Goal: Transaction & Acquisition: Purchase product/service

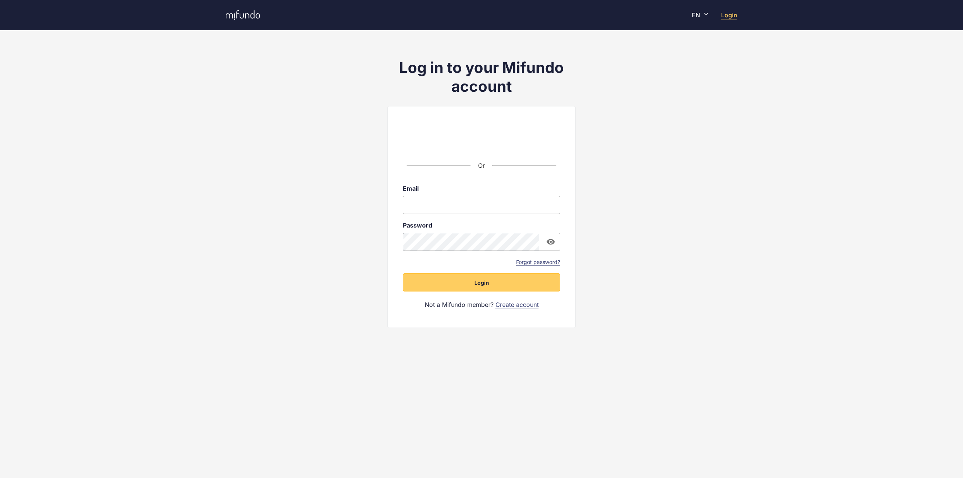
click at [451, 206] on input "email" at bounding box center [481, 205] width 157 height 18
type input "**********"
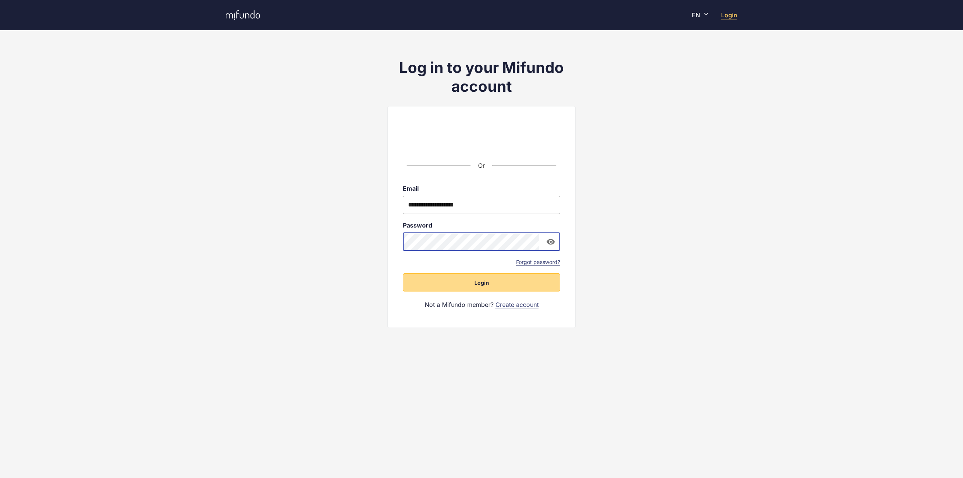
click at [487, 284] on span "Login" at bounding box center [481, 283] width 15 height 8
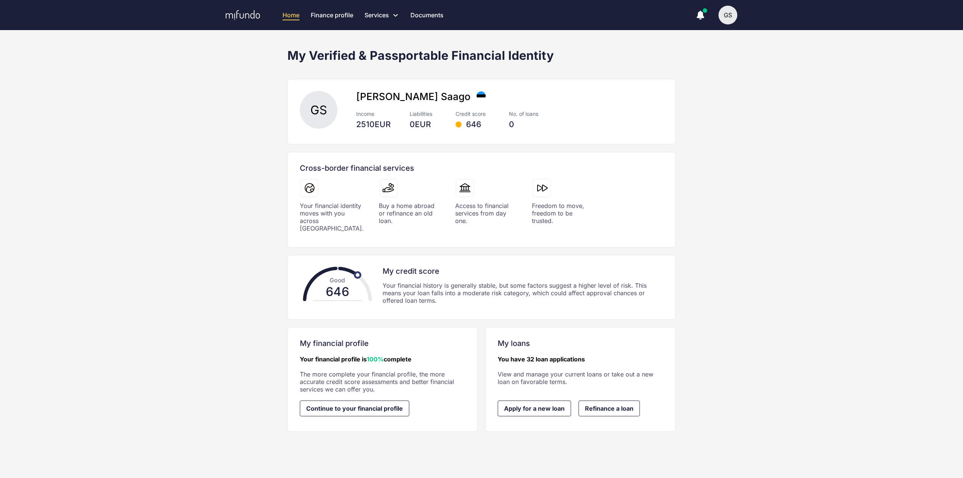
click at [730, 14] on div "GS" at bounding box center [727, 15] width 19 height 19
click at [699, 69] on span "Settings" at bounding box center [695, 71] width 23 height 8
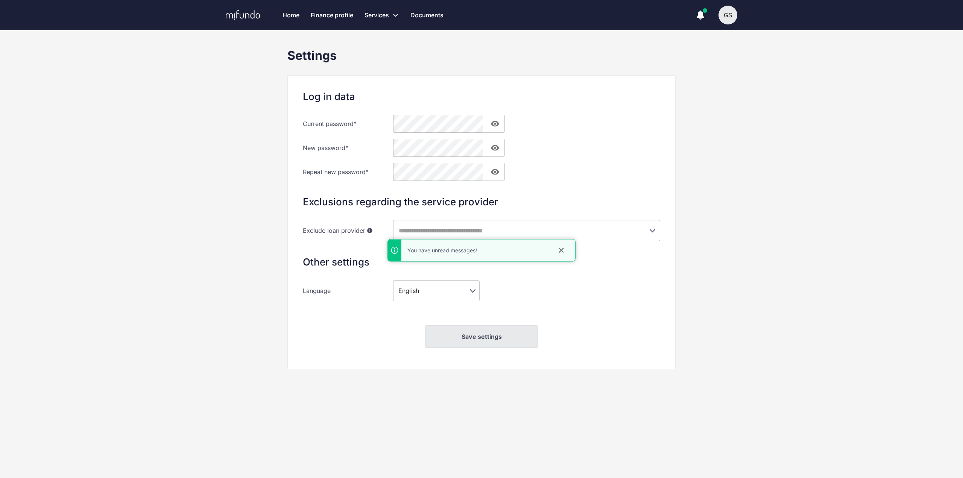
click at [441, 292] on body "Home Finance profile Services Apply for a new loan Refinance your loans Loan of…" at bounding box center [481, 239] width 963 height 478
click at [420, 306] on li "Estonia" at bounding box center [436, 305] width 87 height 14
type input "**"
click at [485, 340] on button "Save settings" at bounding box center [481, 336] width 113 height 23
click at [241, 18] on icon at bounding box center [243, 15] width 34 height 10
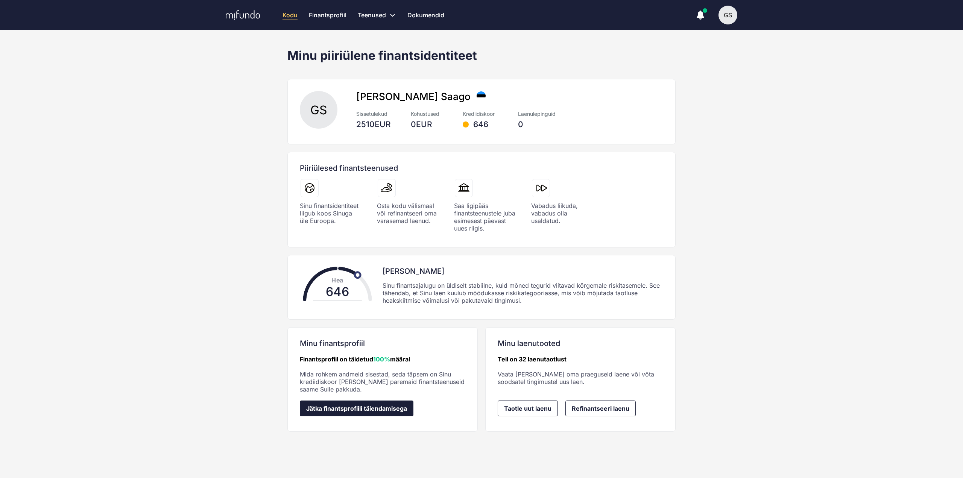
click at [370, 407] on span "Jätka finantsprofiili täiendamisega" at bounding box center [356, 408] width 101 height 7
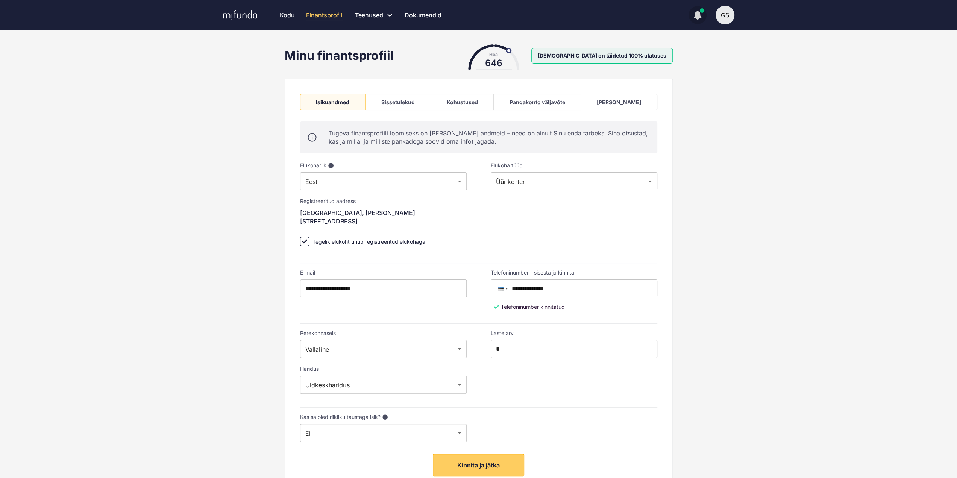
click at [699, 14] on icon "button" at bounding box center [698, 15] width 8 height 8
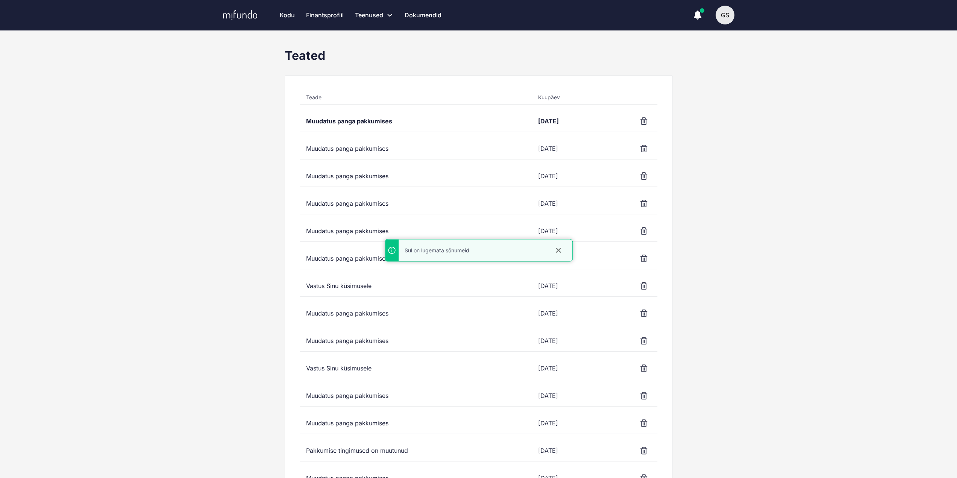
click at [333, 122] on div "Muudatus panga pakkumises" at bounding box center [416, 121] width 232 height 21
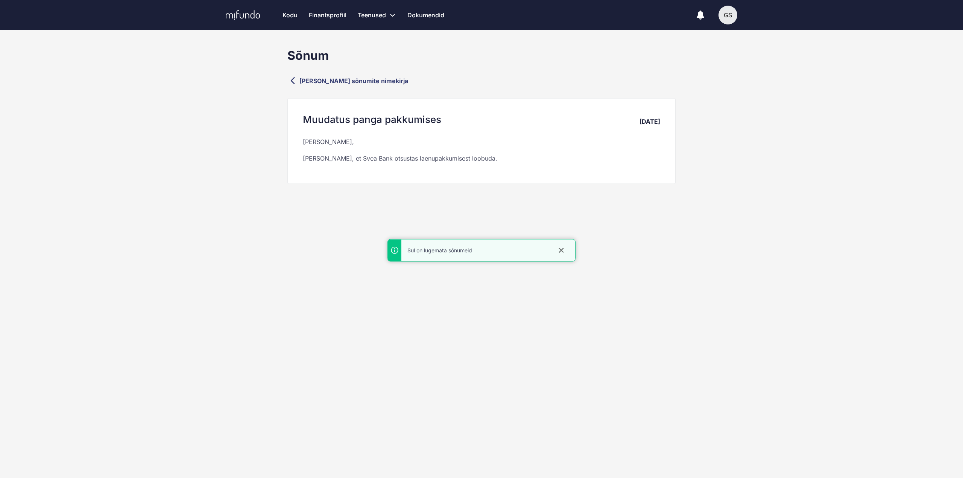
click at [246, 18] on icon at bounding box center [243, 15] width 34 height 10
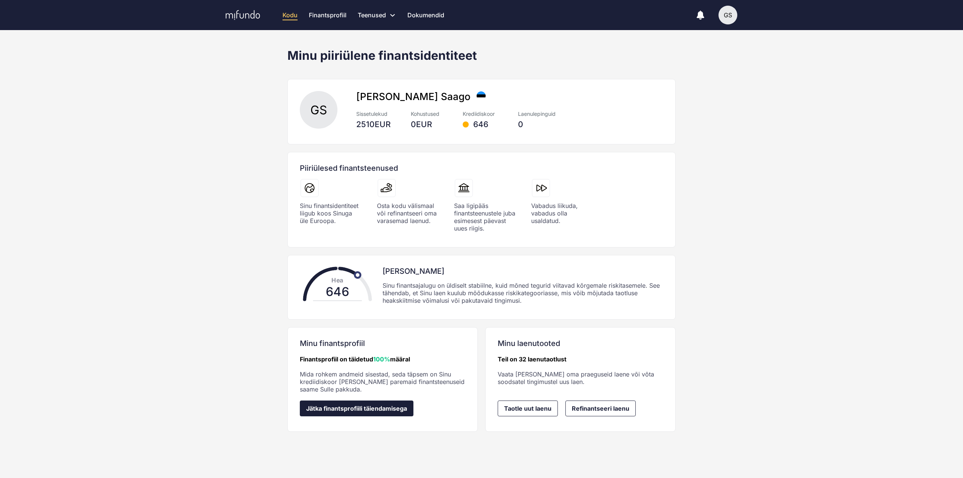
click at [360, 405] on span "Jätka finantsprofiili täiendamisega" at bounding box center [356, 408] width 101 height 7
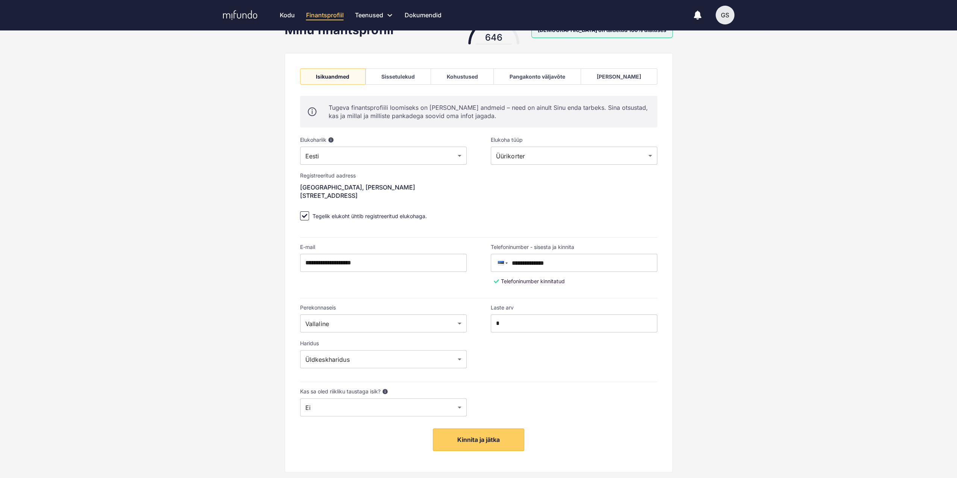
scroll to position [43, 0]
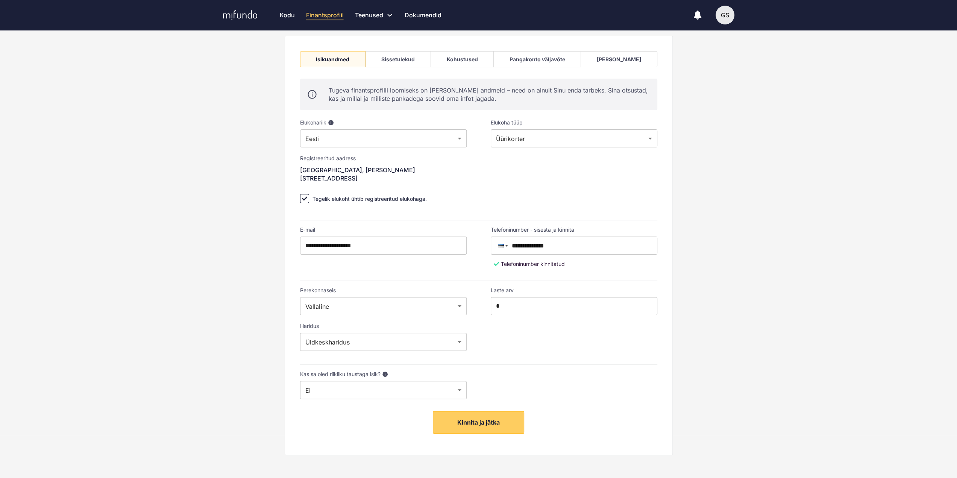
click at [368, 308] on body "**********" at bounding box center [478, 196] width 957 height 478
click at [327, 356] on li "Muu" at bounding box center [383, 360] width 167 height 14
type input "*****"
click at [241, 352] on div "**********" at bounding box center [478, 241] width 957 height 478
click at [503, 424] on button "Kinnita ja jätka" at bounding box center [478, 422] width 91 height 23
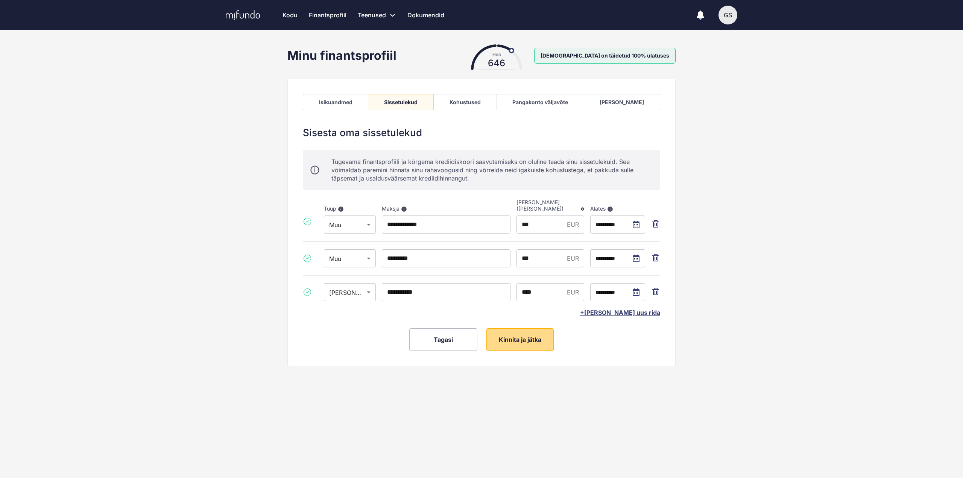
click at [534, 340] on span "Kinnita ja jätka" at bounding box center [520, 340] width 43 height 8
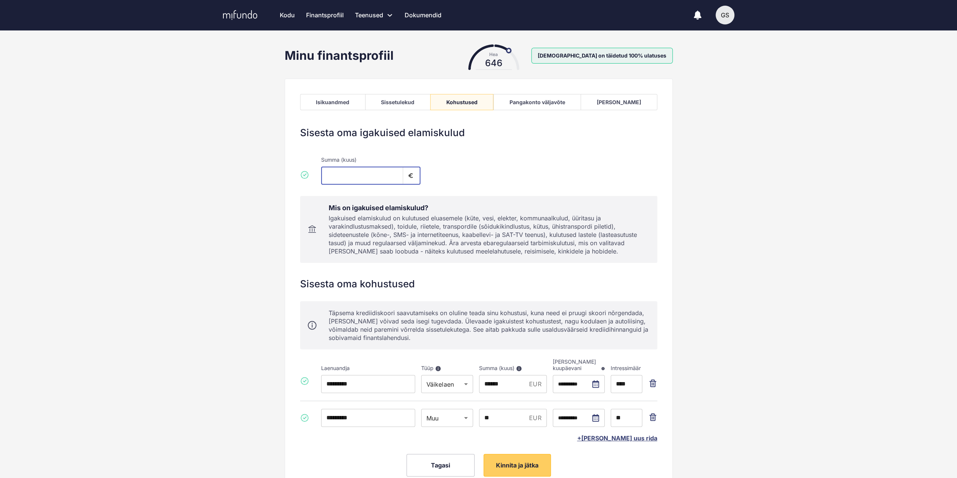
click at [350, 173] on input "*" at bounding box center [362, 176] width 82 height 18
type input "***"
click at [477, 159] on div "Summa (kuus) *** ​" at bounding box center [478, 167] width 357 height 35
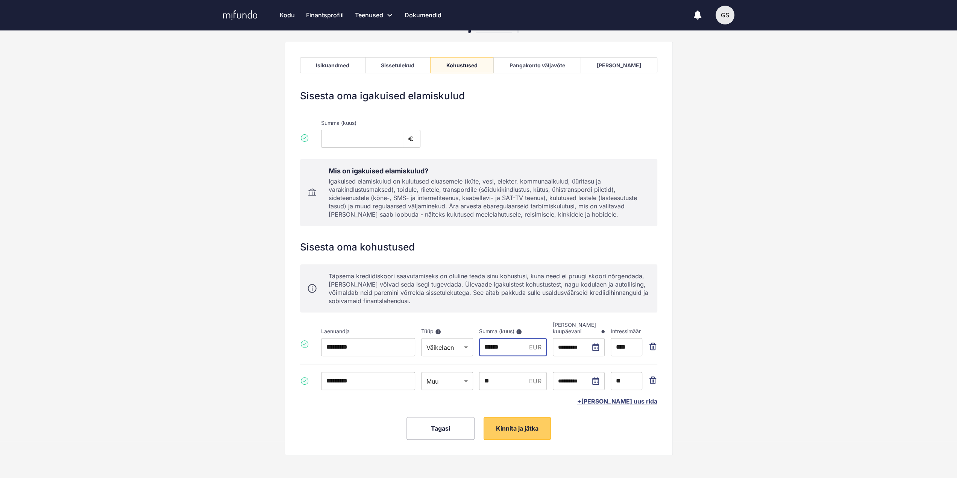
click at [505, 346] on input "******" at bounding box center [502, 347] width 47 height 18
type input "******"
click at [586, 425] on div "Tagasi Kinnita ja jätka" at bounding box center [478, 428] width 357 height 23
click at [518, 429] on span "Kinnita ja jätka" at bounding box center [517, 429] width 43 height 8
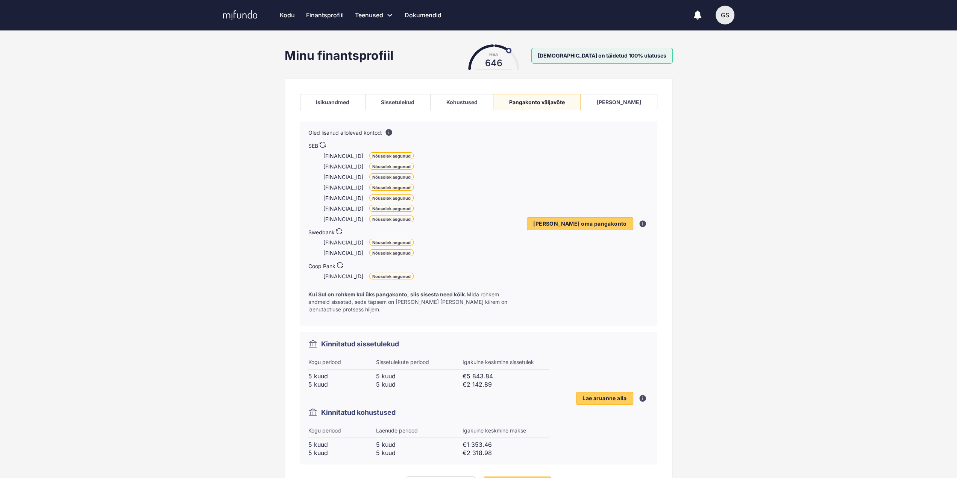
click at [321, 142] on icon at bounding box center [323, 145] width 6 height 6
click at [597, 220] on span "[PERSON_NAME] oma pangakonto" at bounding box center [579, 223] width 93 height 7
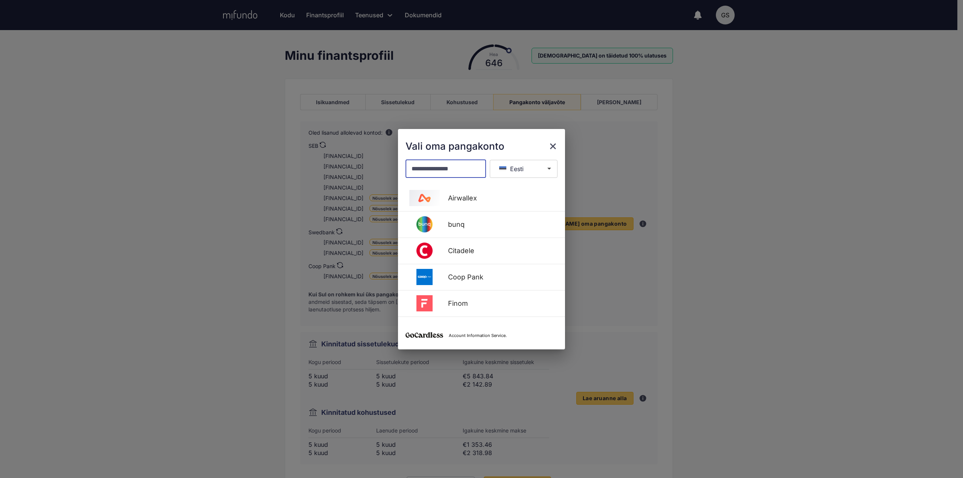
click at [453, 173] on input "text" at bounding box center [445, 169] width 80 height 18
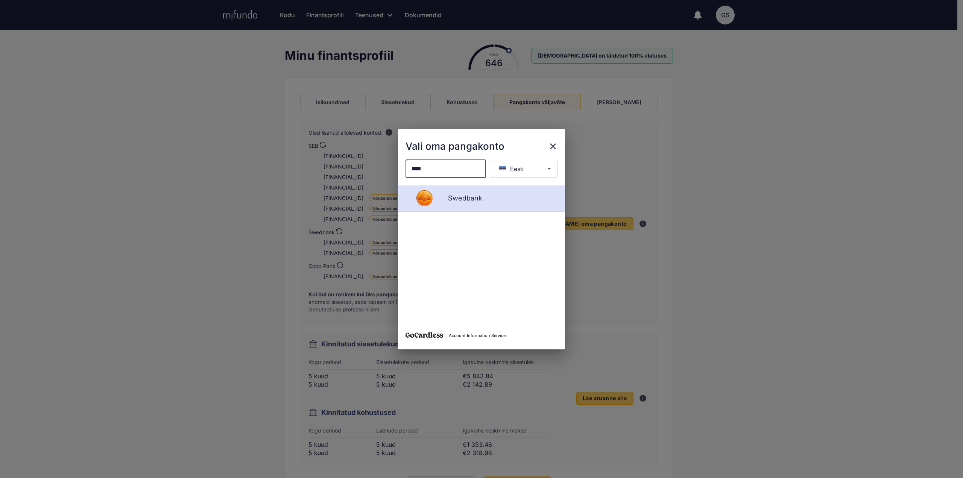
type input "****"
click at [459, 198] on div "Swedbank" at bounding box center [500, 198] width 114 height 8
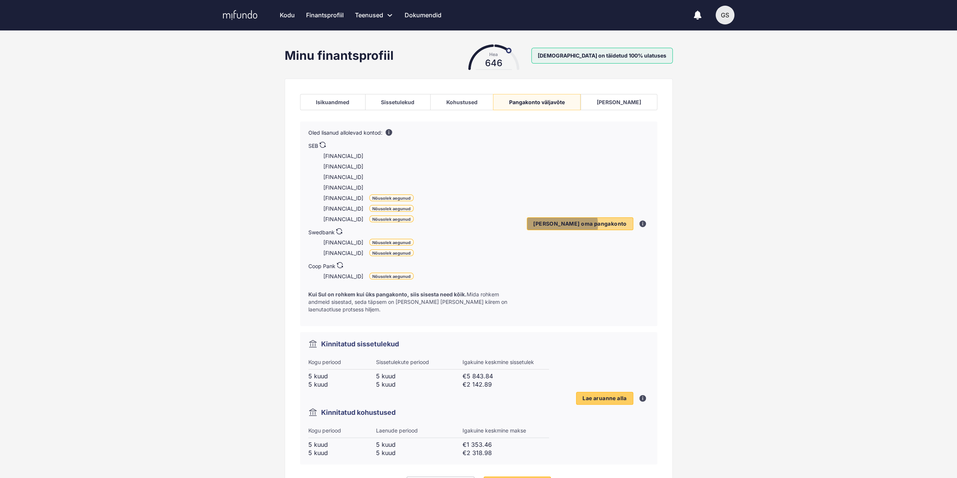
click at [596, 221] on span "[PERSON_NAME] oma pangakonto" at bounding box center [579, 223] width 93 height 7
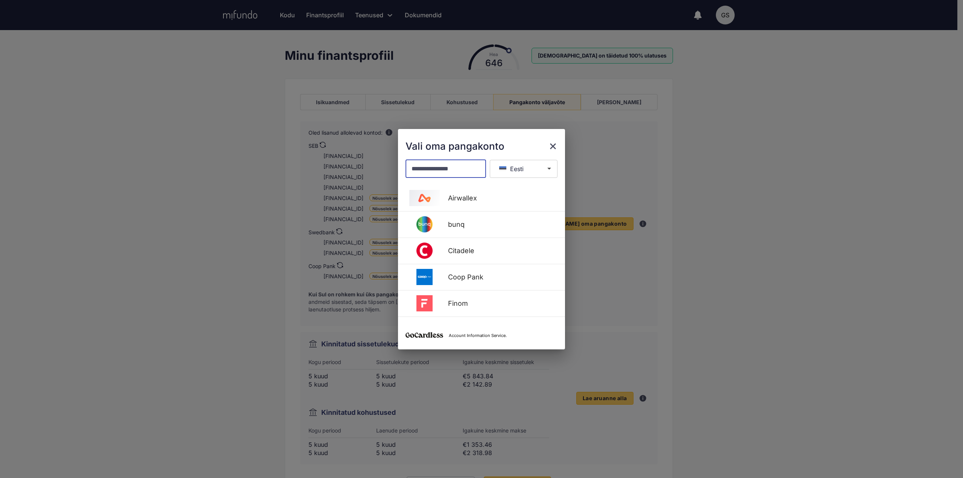
click at [429, 168] on input "text" at bounding box center [445, 169] width 80 height 18
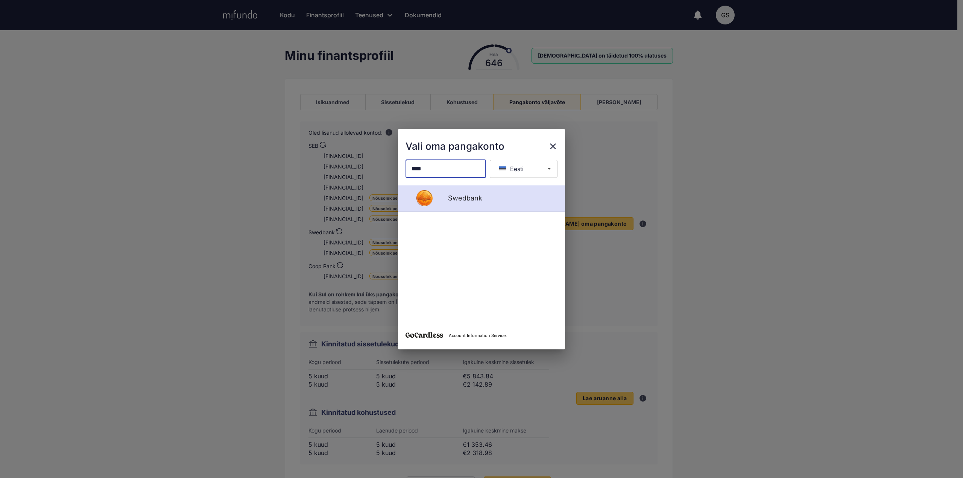
type input "****"
click at [458, 203] on div "Swedbank" at bounding box center [481, 198] width 167 height 26
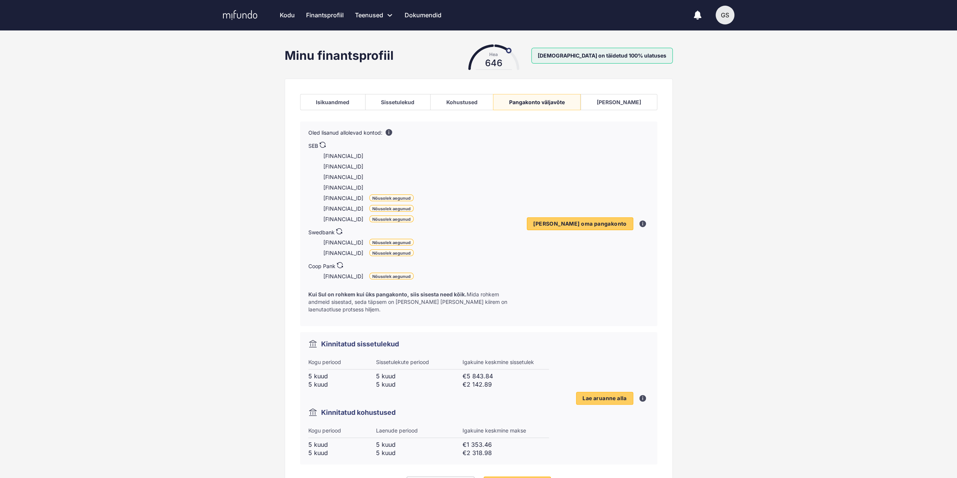
click at [338, 233] on icon at bounding box center [339, 231] width 6 height 6
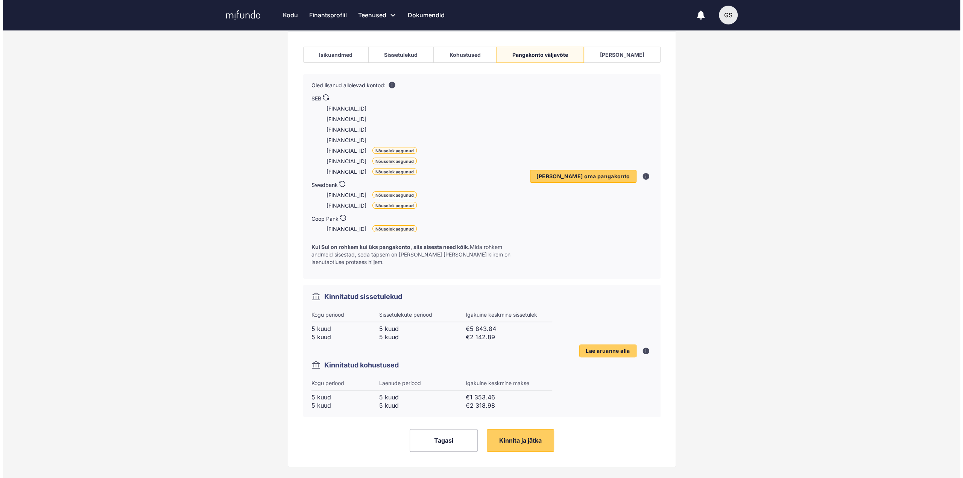
scroll to position [52, 0]
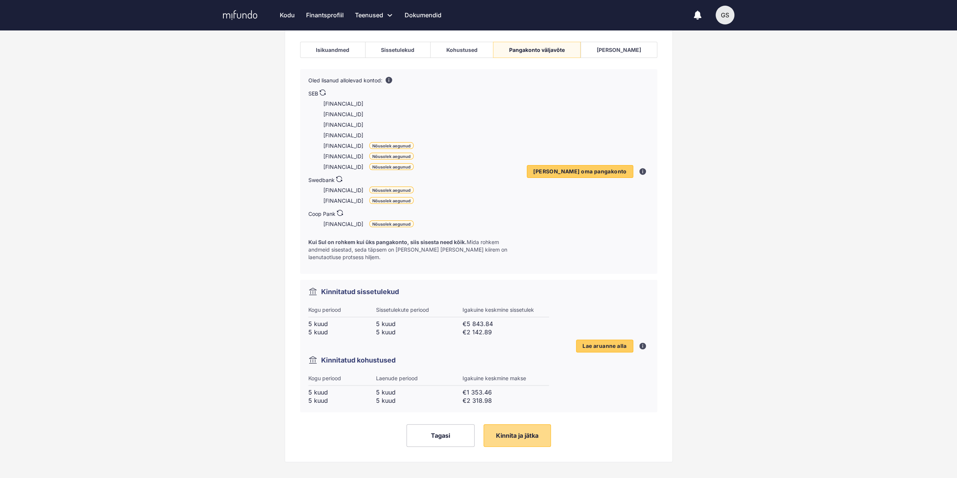
click at [513, 432] on span "Kinnita ja jätka" at bounding box center [517, 436] width 43 height 8
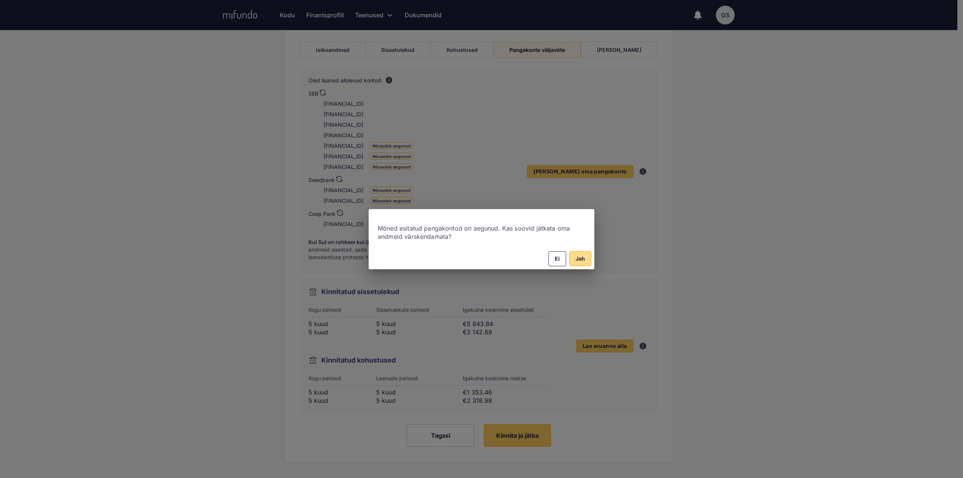
click at [584, 259] on span "Jah" at bounding box center [579, 258] width 9 height 9
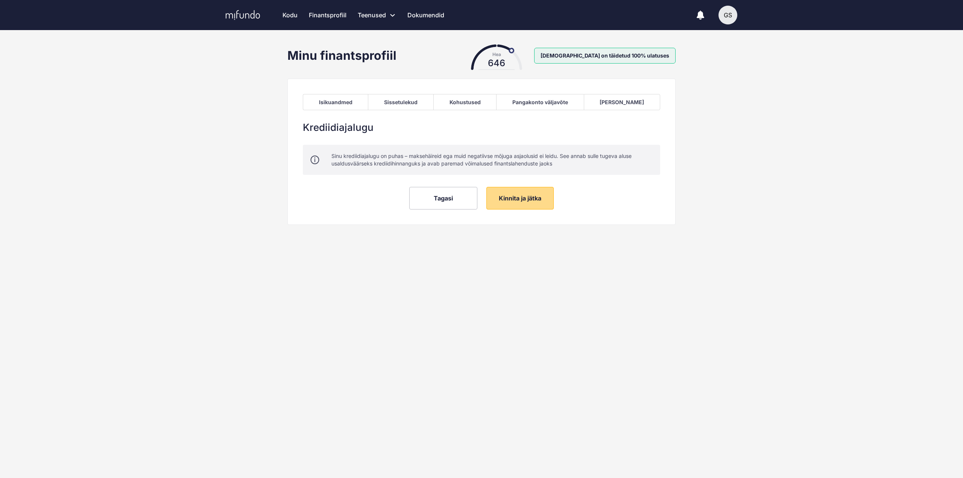
click at [518, 199] on span "Kinnita ja jätka" at bounding box center [520, 198] width 43 height 8
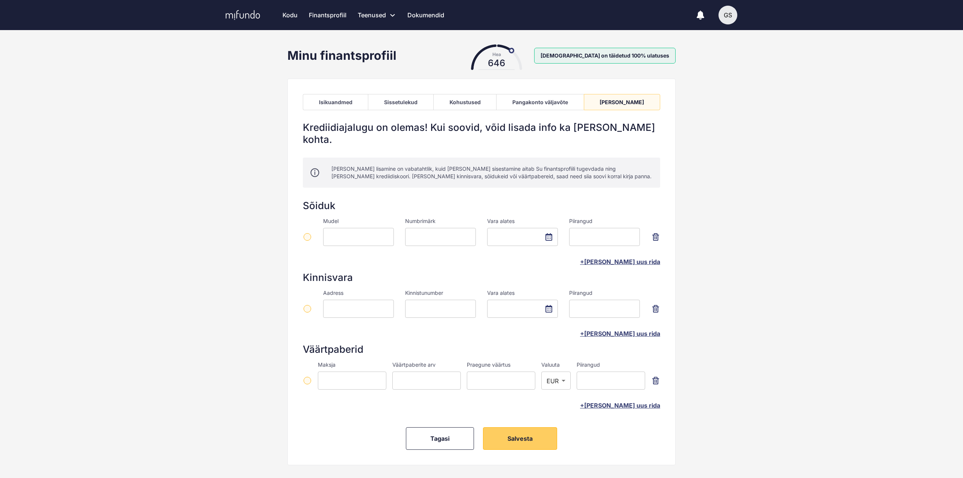
click at [656, 236] on icon "button" at bounding box center [655, 237] width 2 height 3
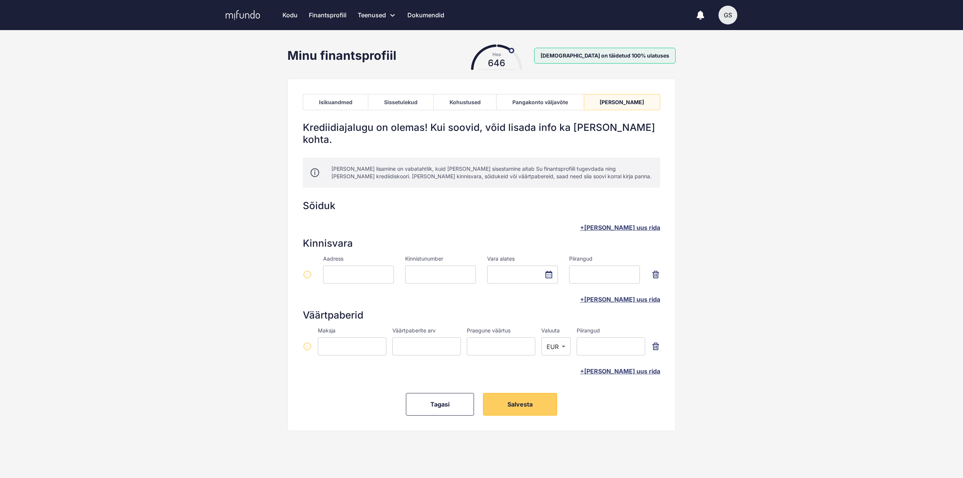
click at [658, 271] on icon "button" at bounding box center [655, 275] width 7 height 8
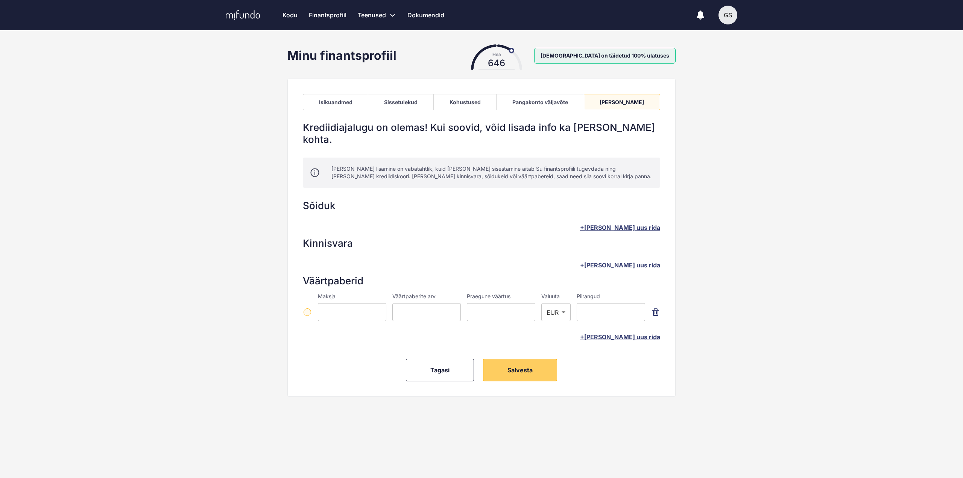
click at [657, 308] on icon "button" at bounding box center [655, 312] width 9 height 9
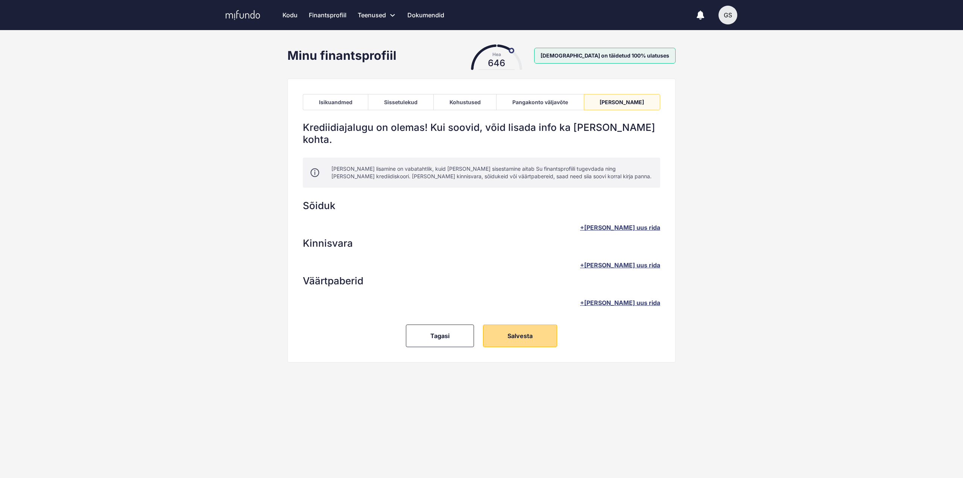
click at [522, 332] on span "Salvesta" at bounding box center [519, 336] width 25 height 8
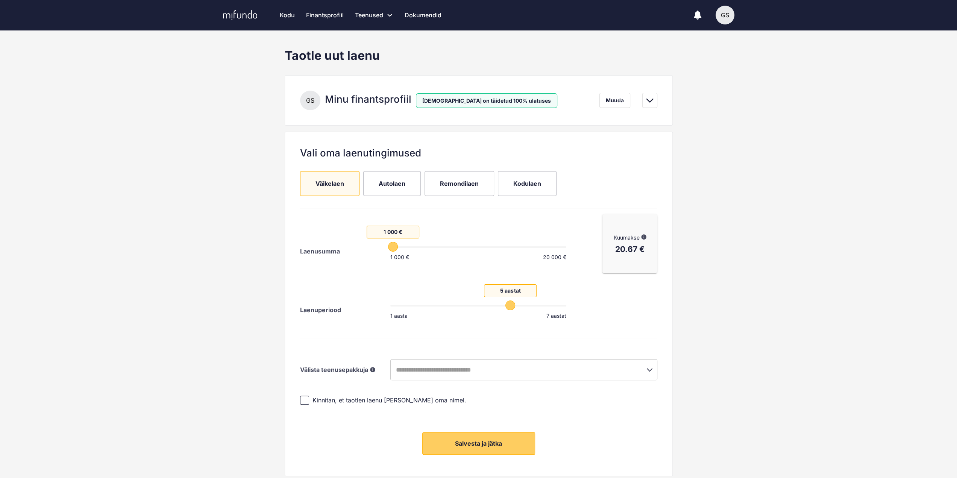
drag, startPoint x: 432, startPoint y: 246, endPoint x: 382, endPoint y: 246, distance: 50.4
click at [388, 246] on span "1 000 €" at bounding box center [393, 247] width 10 height 10
click at [360, 275] on div "Laenuperiood 5 aastat 1 aasta 7 aastat" at bounding box center [433, 302] width 267 height 59
drag, startPoint x: 508, startPoint y: 306, endPoint x: 420, endPoint y: 308, distance: 88.0
click at [420, 308] on span "2 aastat" at bounding box center [422, 306] width 10 height 10
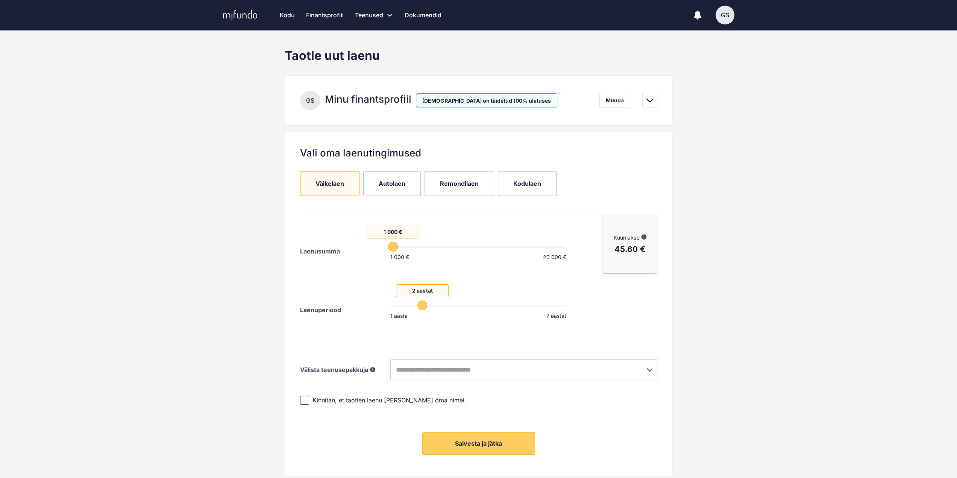
click at [623, 315] on div "Kuumakse Mifundo vahendusel saadud laenu näidistingimused: laenusumma 5 000 eur…" at bounding box center [630, 272] width 61 height 123
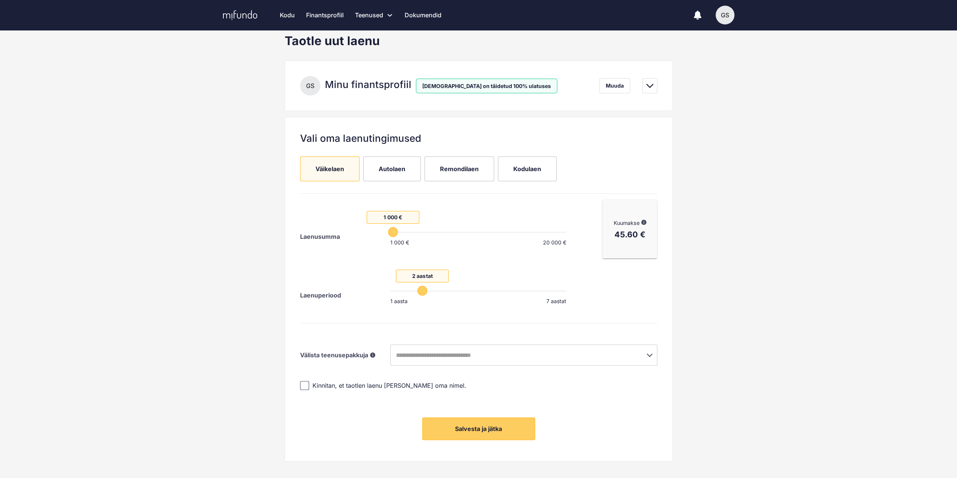
scroll to position [27, 0]
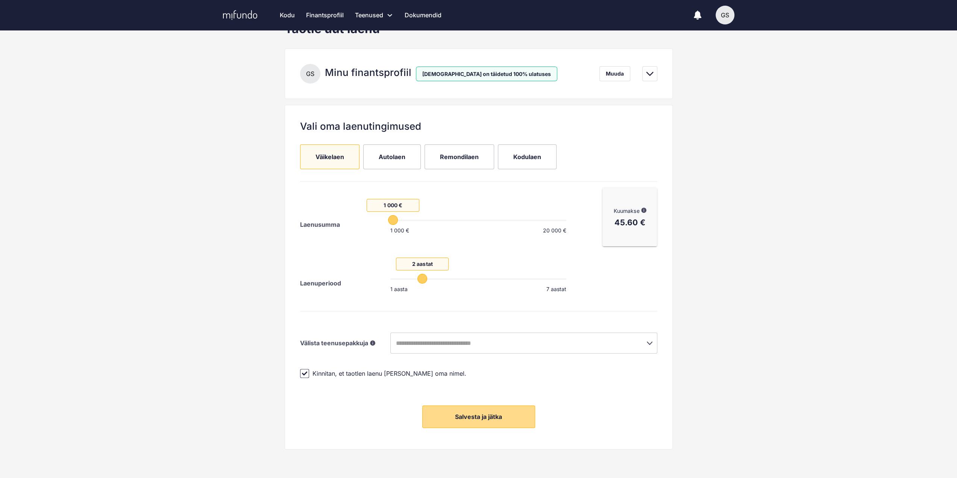
click at [495, 416] on span "Salvesta ja jätka" at bounding box center [478, 417] width 47 height 8
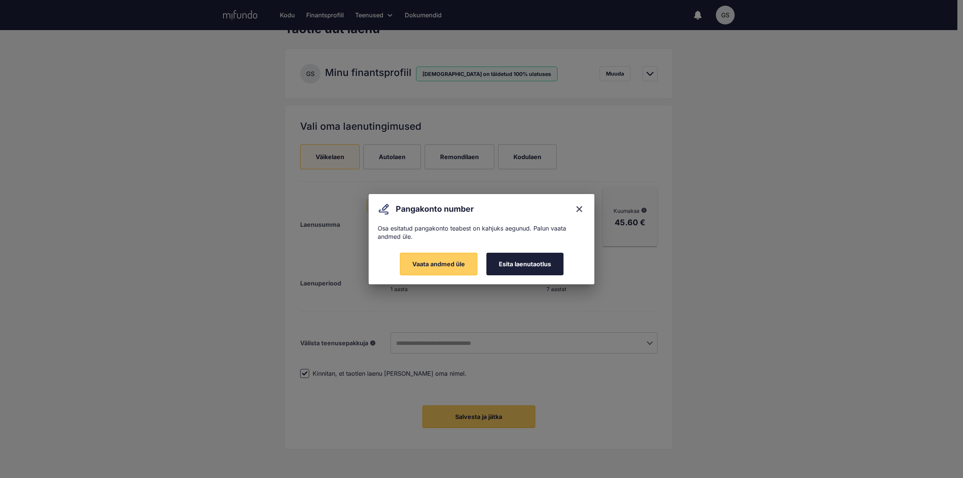
click at [529, 270] on button "Esita laenutaotlus" at bounding box center [524, 264] width 77 height 23
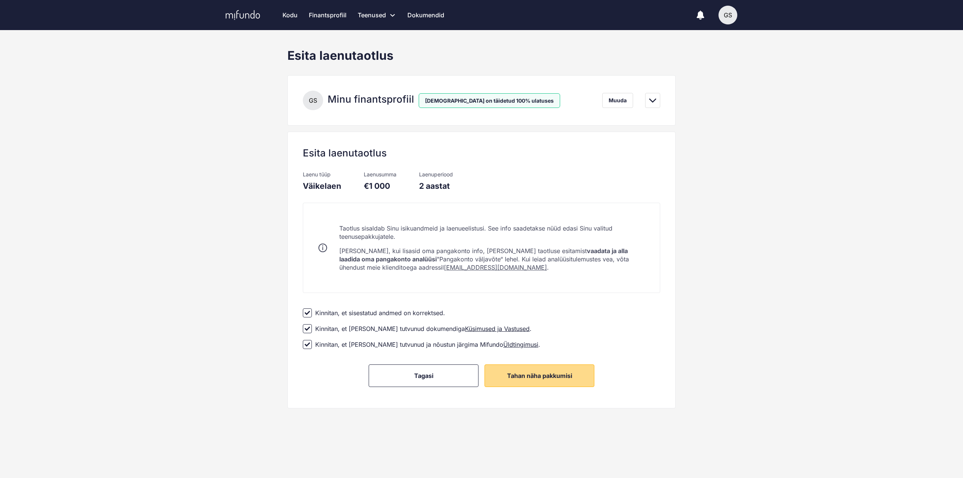
click at [560, 378] on span "Tahan näha pakkumisi" at bounding box center [539, 376] width 65 height 8
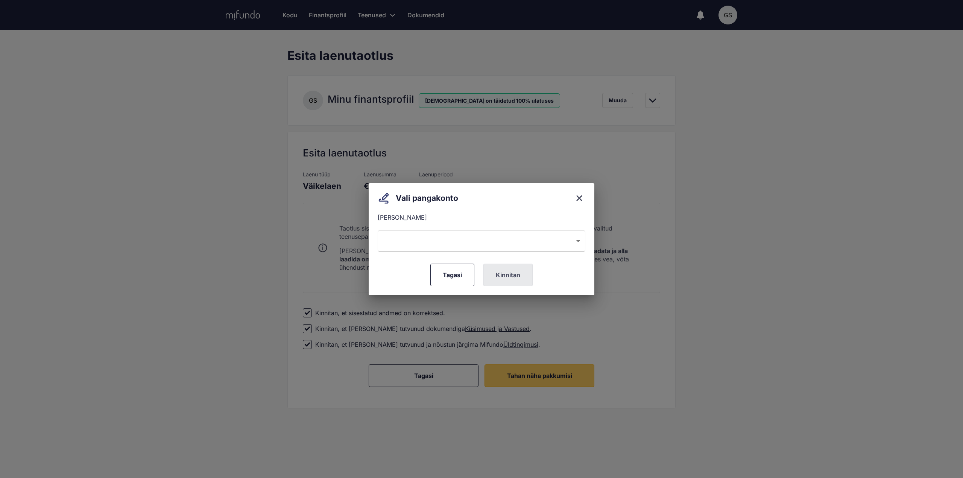
click at [414, 244] on body "Kodu Finantsprofiil Teenused Taotle uut laenu Refinantseeri oma laenud Laenupak…" at bounding box center [481, 239] width 963 height 478
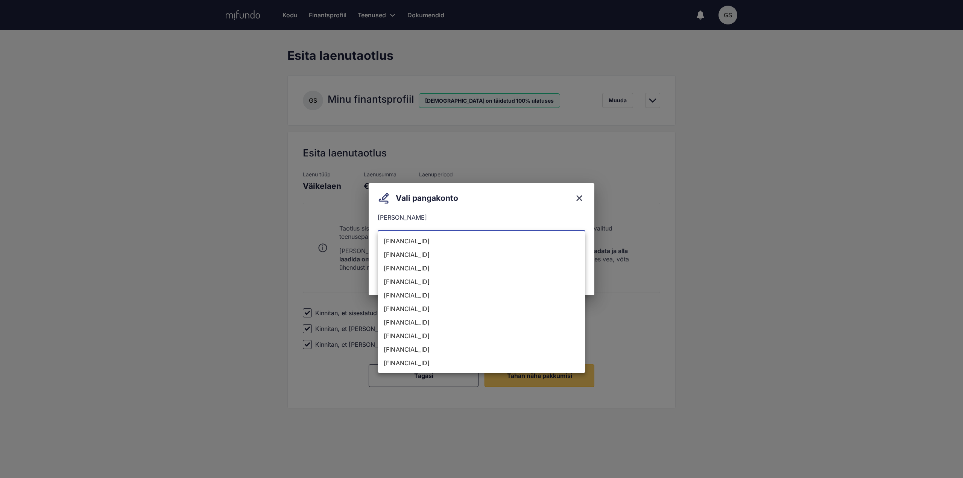
click at [455, 282] on li "[FINANCIAL_ID]" at bounding box center [482, 282] width 208 height 14
type input "**********"
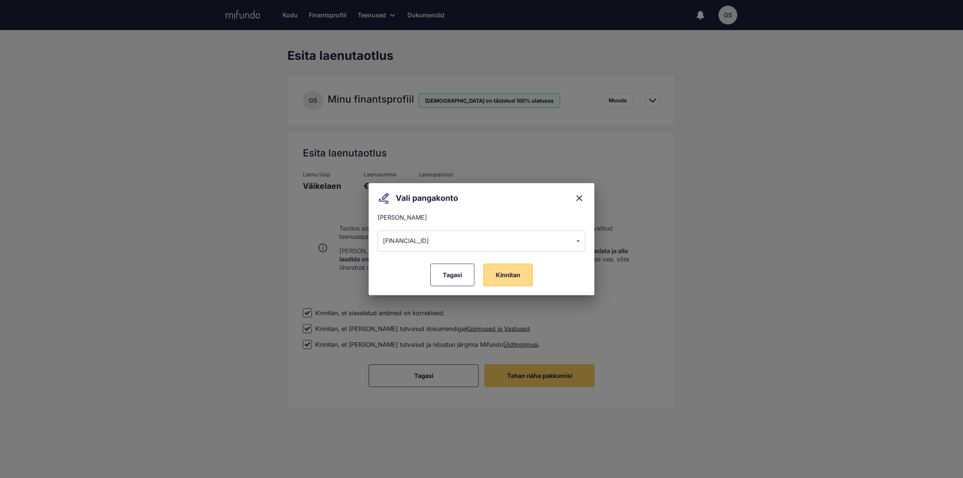
click at [515, 276] on span "Kinnitan" at bounding box center [508, 275] width 24 height 8
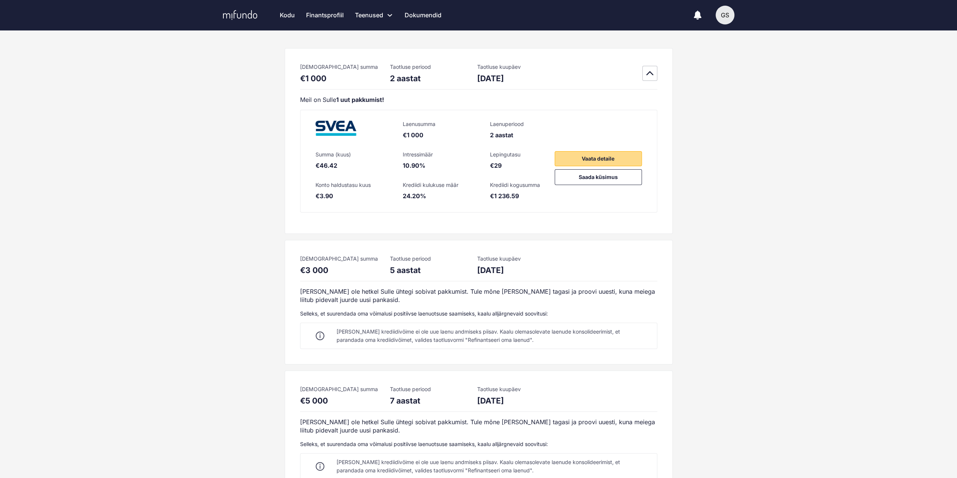
click at [597, 159] on span "Vaata detaile" at bounding box center [598, 158] width 33 height 9
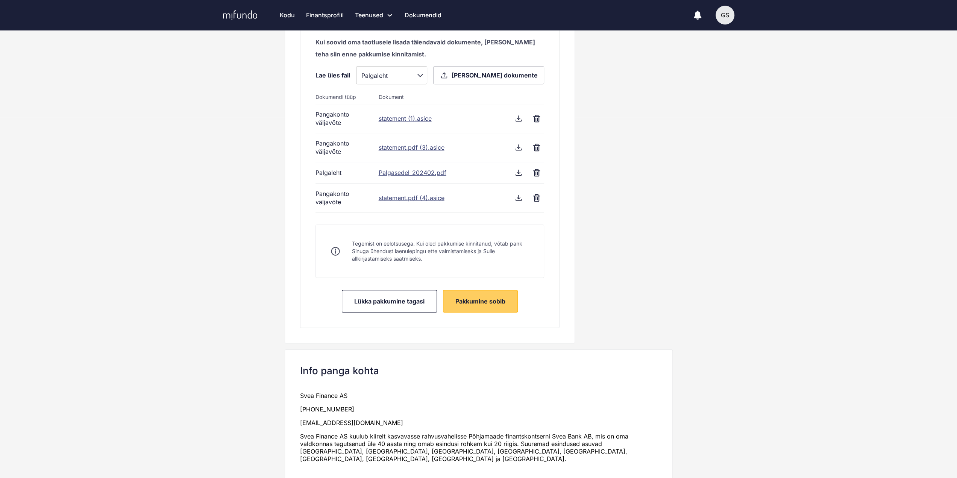
scroll to position [376, 0]
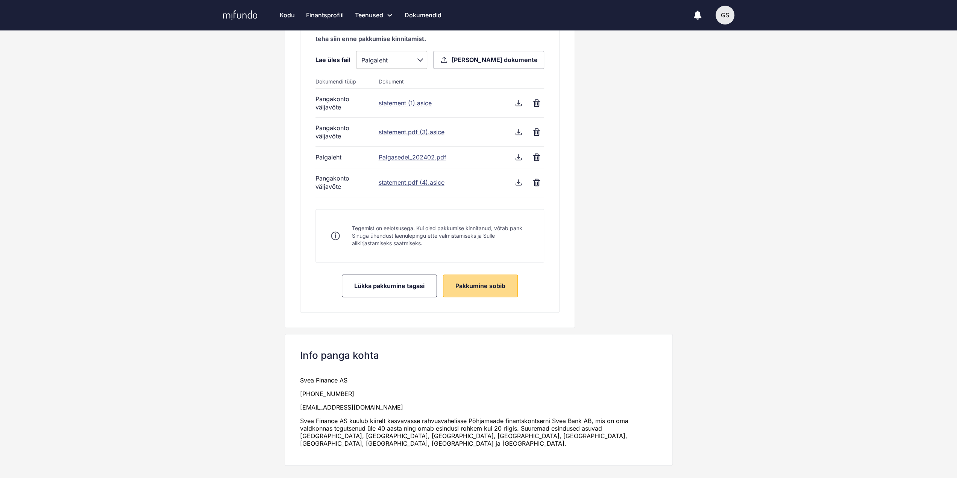
click at [472, 287] on span "Pakkumine sobib" at bounding box center [480, 286] width 50 height 8
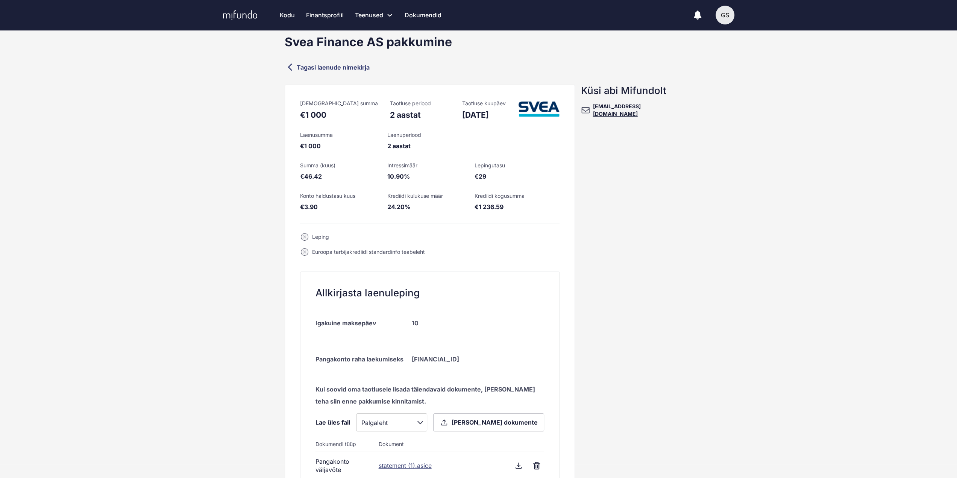
scroll to position [0, 0]
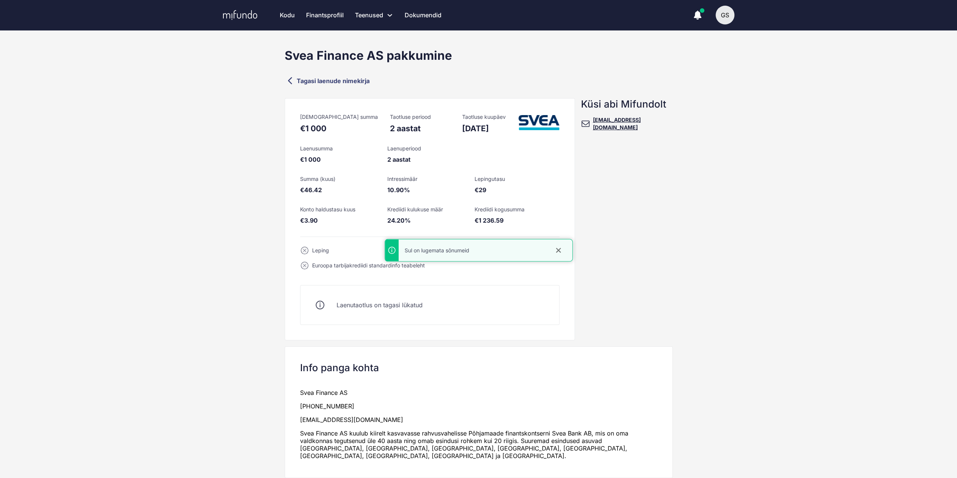
click at [700, 14] on icon "button" at bounding box center [698, 15] width 8 height 8
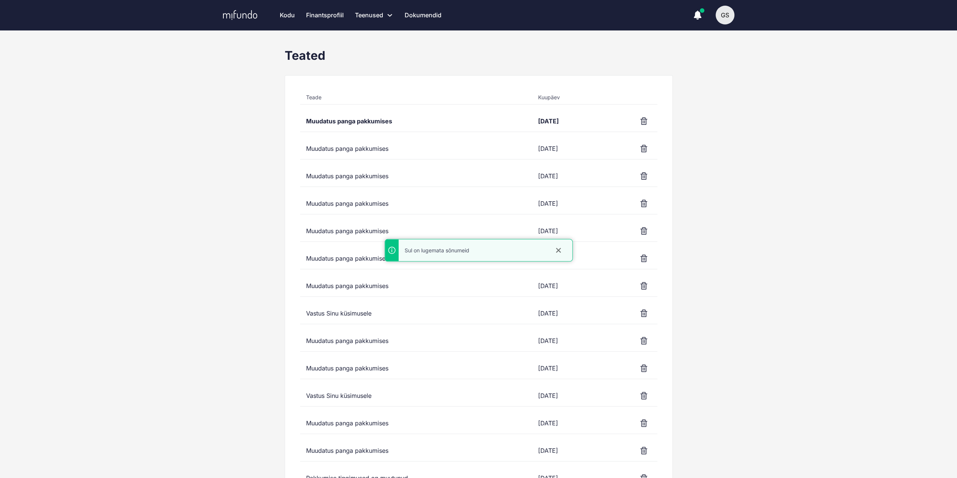
click at [360, 120] on div "Muudatus panga pakkumises" at bounding box center [416, 121] width 232 height 21
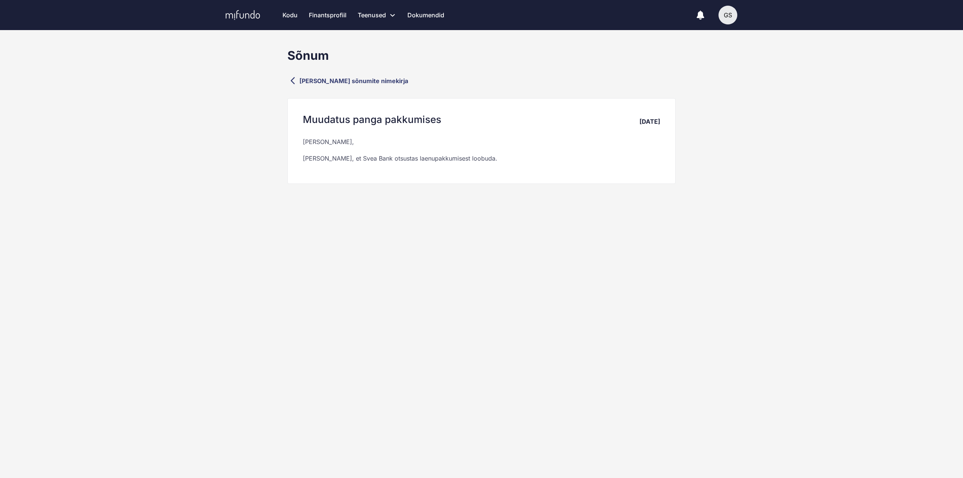
click at [726, 14] on div "GS" at bounding box center [727, 15] width 19 height 19
click at [720, 43] on div "GS Gerda Saago" at bounding box center [718, 44] width 104 height 30
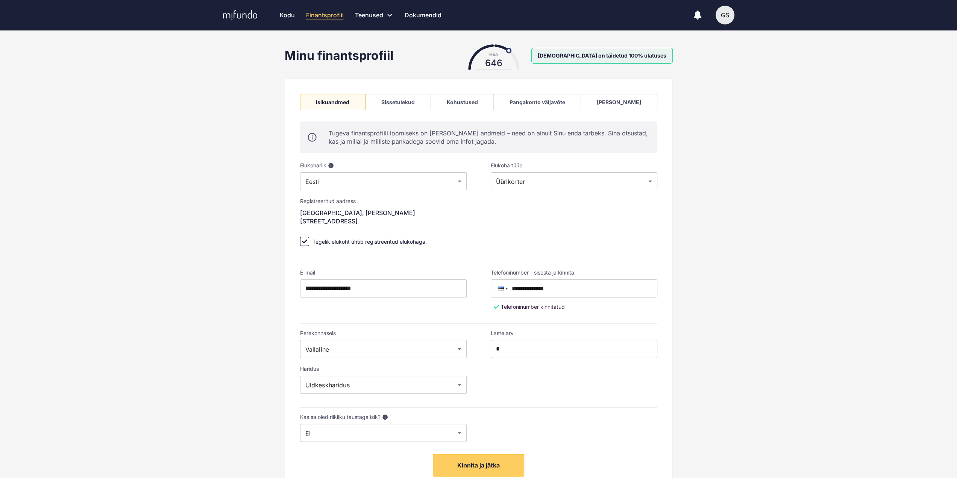
click at [290, 16] on link "Kodu" at bounding box center [287, 15] width 15 height 30
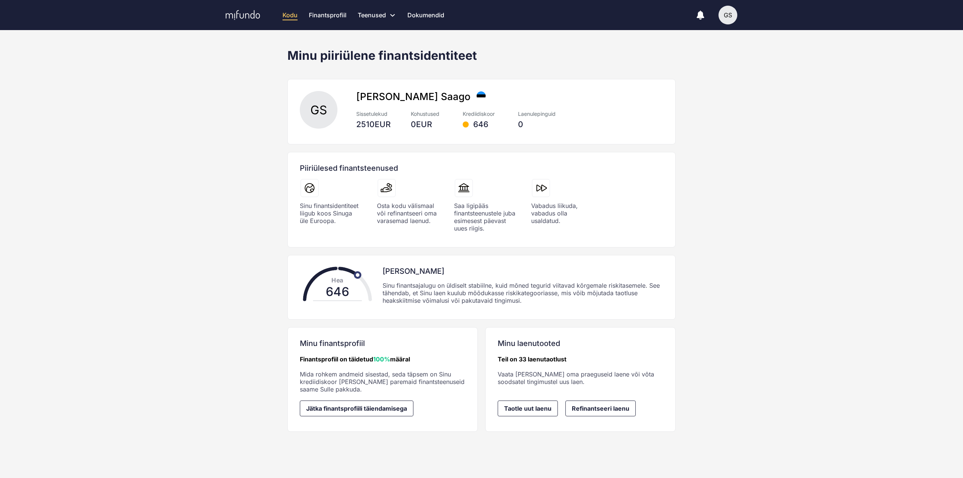
click at [244, 15] on icon at bounding box center [243, 15] width 34 height 10
click at [325, 15] on link "Finantsprofiil" at bounding box center [328, 15] width 38 height 30
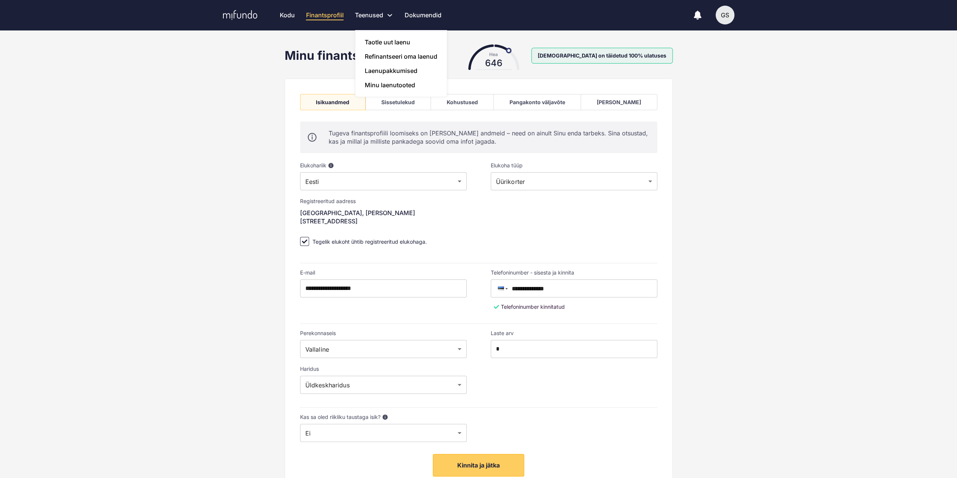
click at [366, 14] on link "Teenused Taotle uut laenu Refinantseeri oma laenud Laenupakkumised Minu laenuto…" at bounding box center [374, 15] width 38 height 30
click at [381, 82] on link "Minu laenutooted" at bounding box center [400, 85] width 91 height 14
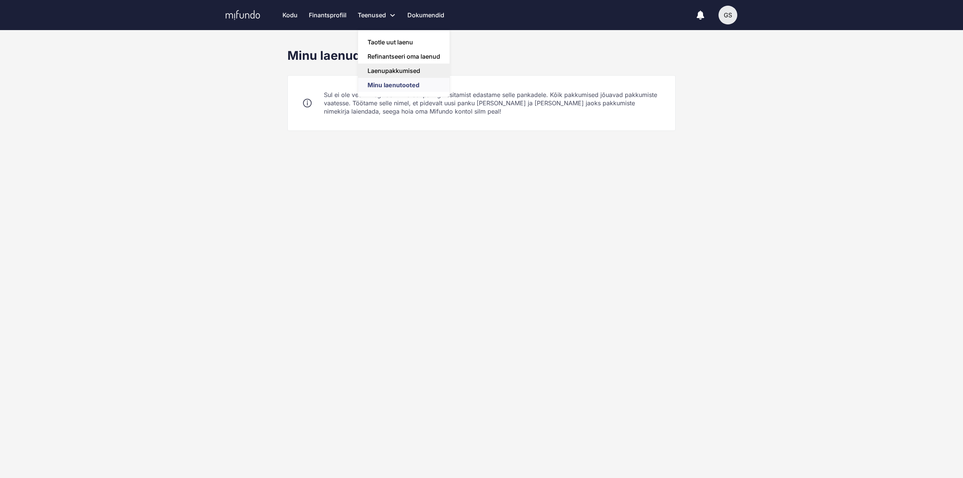
click at [380, 72] on link "Laenupakkumised" at bounding box center [403, 71] width 91 height 14
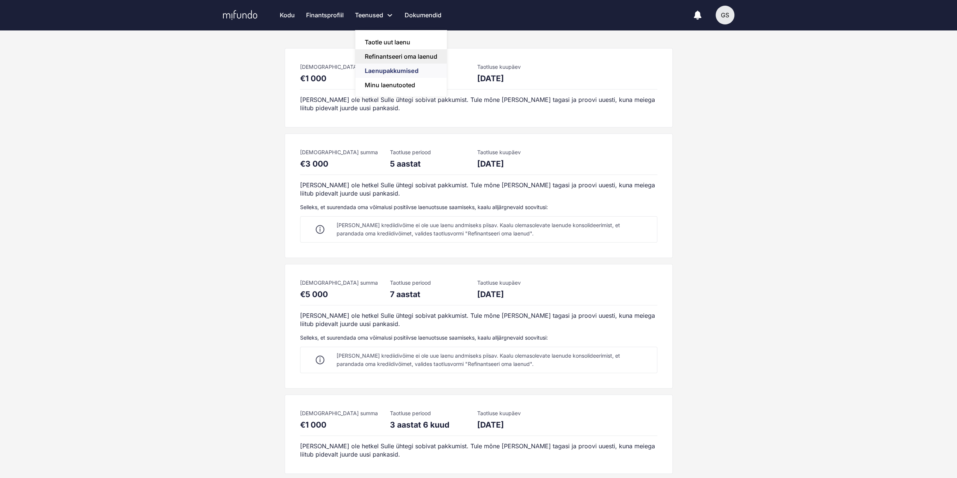
click at [379, 54] on link "Refinantseeri oma laenud" at bounding box center [400, 56] width 91 height 14
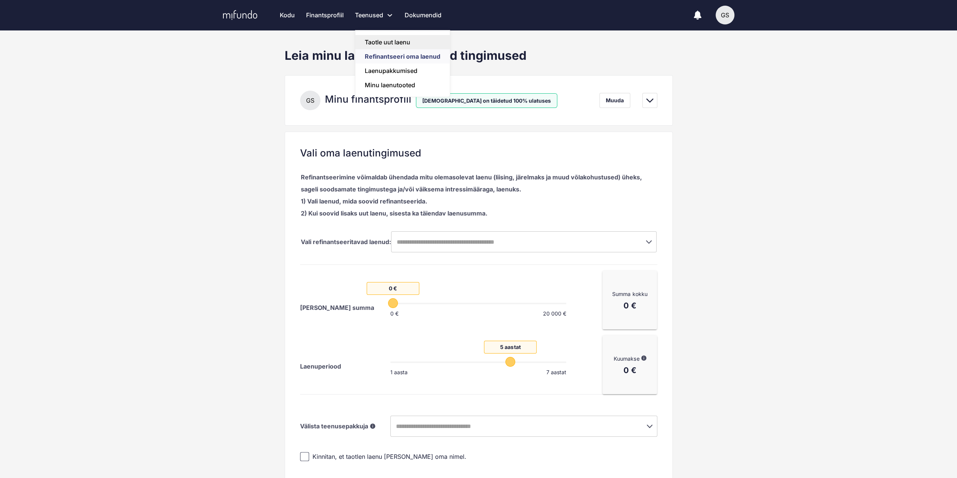
click at [375, 39] on link "Taotle uut laenu" at bounding box center [402, 42] width 94 height 14
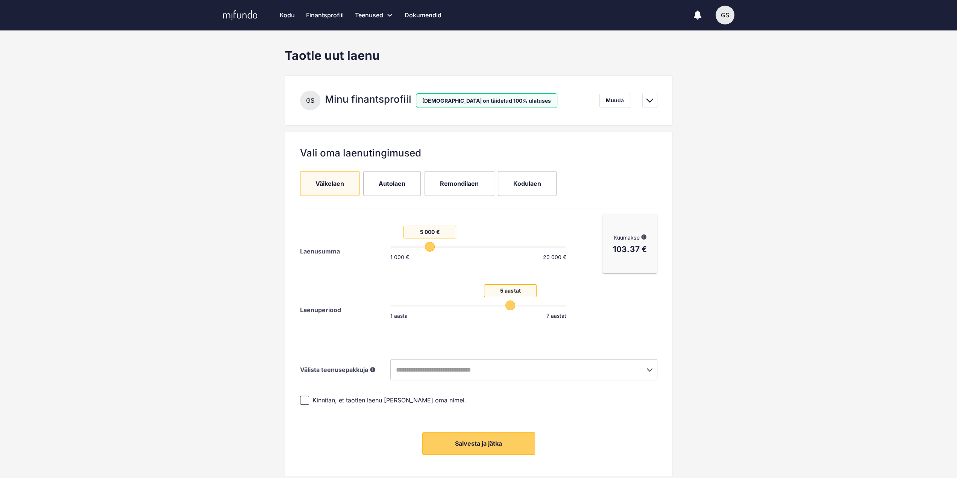
click at [419, 15] on link "Dokumendid" at bounding box center [423, 15] width 37 height 30
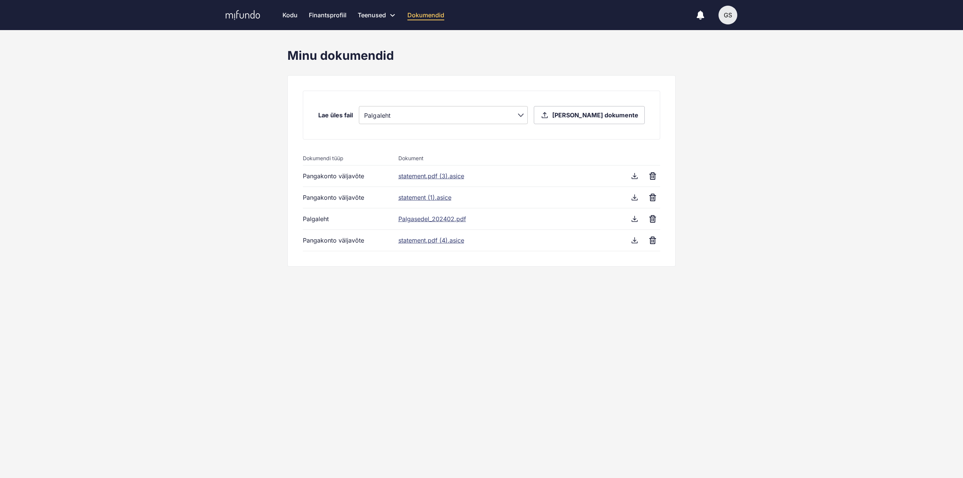
click at [732, 15] on div "GS" at bounding box center [727, 15] width 19 height 19
click at [704, 81] on span "Logi välja" at bounding box center [697, 84] width 27 height 8
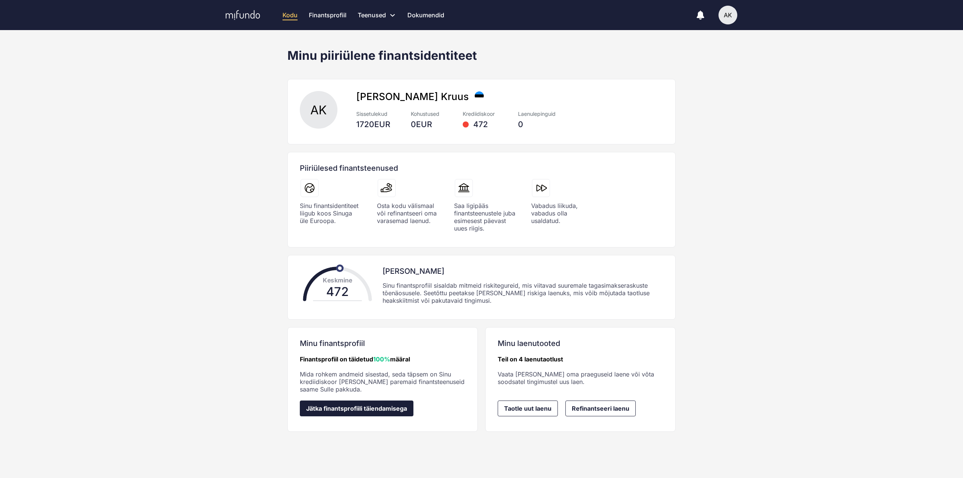
click at [332, 406] on span "Jätka finantsprofiili täiendamisega" at bounding box center [356, 408] width 101 height 7
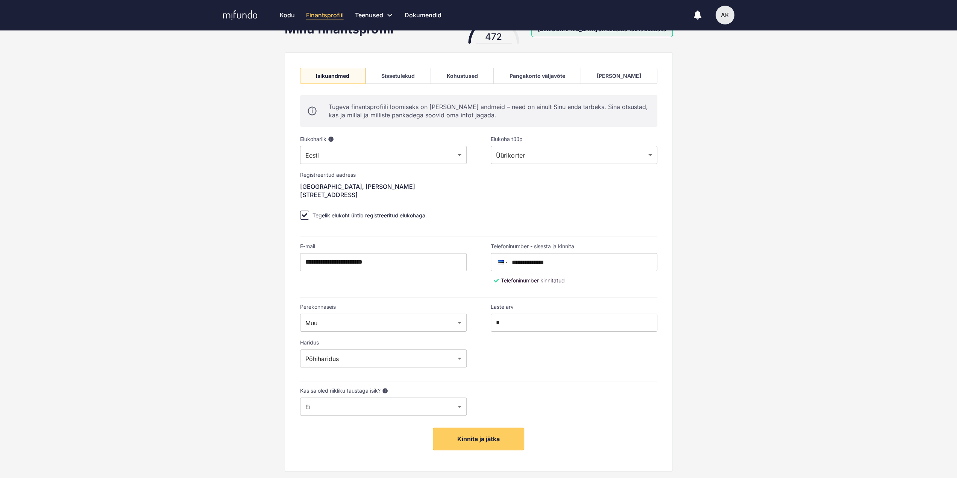
scroll to position [38, 0]
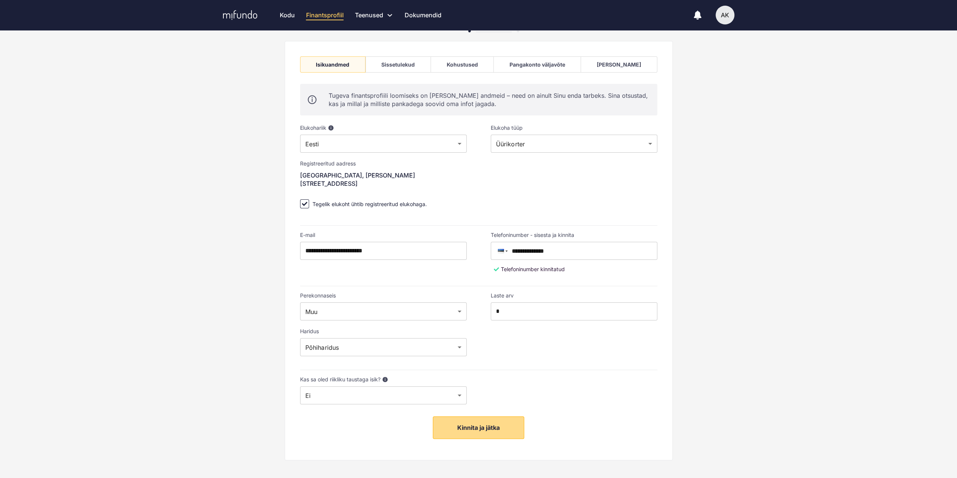
click at [483, 431] on button "Kinnita ja jätka" at bounding box center [478, 427] width 91 height 23
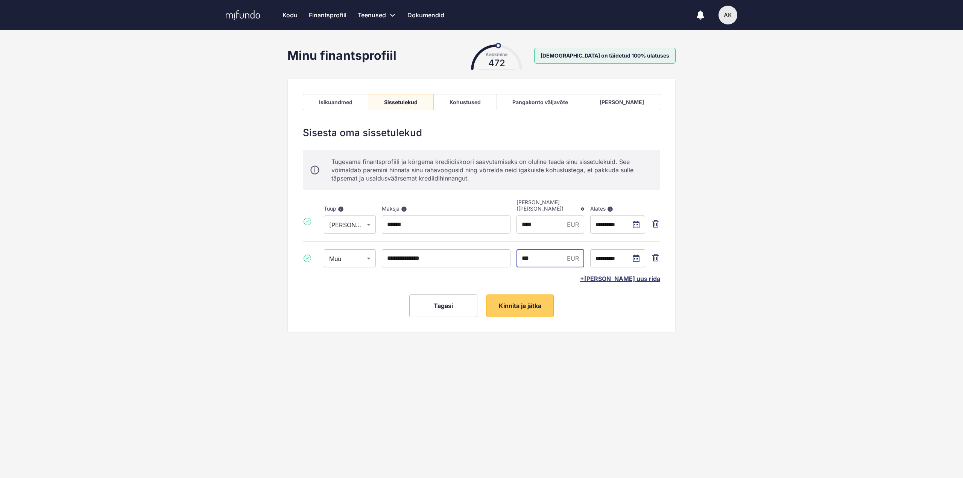
drag, startPoint x: 533, startPoint y: 258, endPoint x: 521, endPoint y: 265, distance: 13.2
click at [522, 259] on input "***" at bounding box center [539, 258] width 47 height 18
type input "***"
click at [575, 317] on div "**********" at bounding box center [481, 206] width 388 height 254
click at [515, 308] on span "Kinnita ja jätka" at bounding box center [520, 306] width 43 height 8
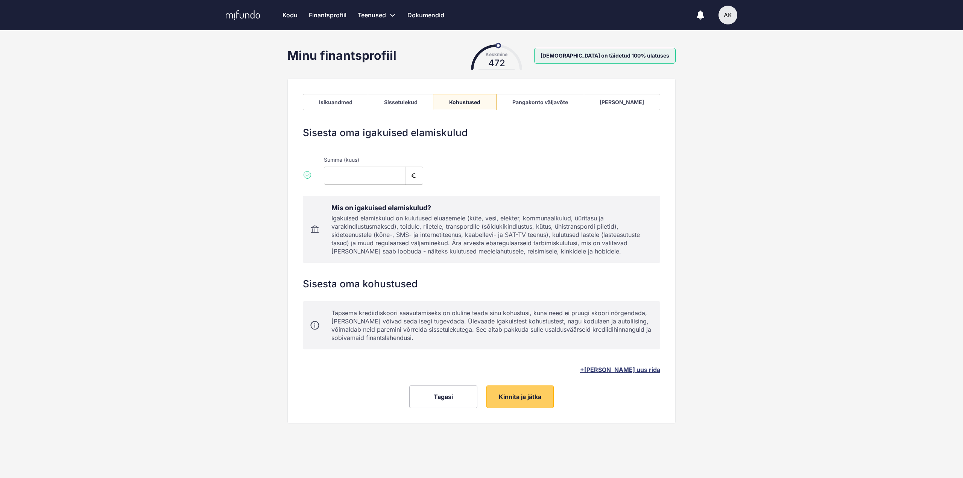
click at [361, 177] on input "*" at bounding box center [365, 176] width 82 height 18
click at [360, 177] on input "*" at bounding box center [365, 176] width 82 height 18
type input "***"
click at [642, 369] on span "+ Lisa uus rida" at bounding box center [620, 370] width 80 height 8
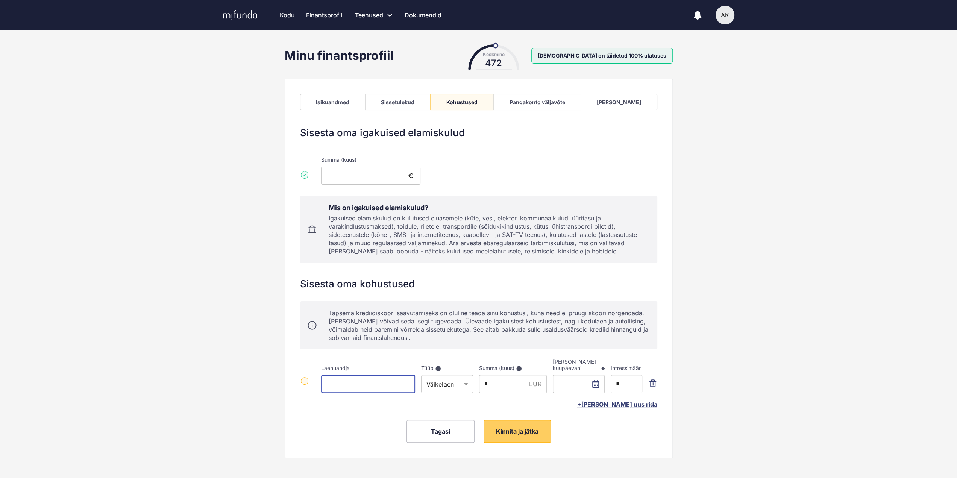
click at [375, 384] on input at bounding box center [368, 384] width 94 height 18
type input "******"
click at [304, 382] on circle at bounding box center [304, 380] width 7 height 7
click at [456, 386] on body "Kodu Finantsprofiil Teenused Taotle uut laenu Refinantseeri oma laenud Laenupak…" at bounding box center [481, 239] width 963 height 478
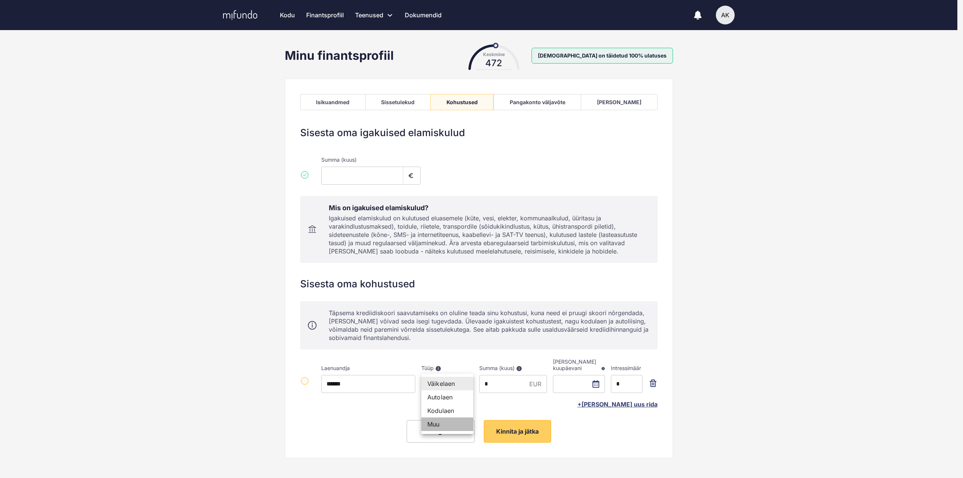
click at [449, 427] on li "Muu" at bounding box center [447, 424] width 52 height 14
type input "*****"
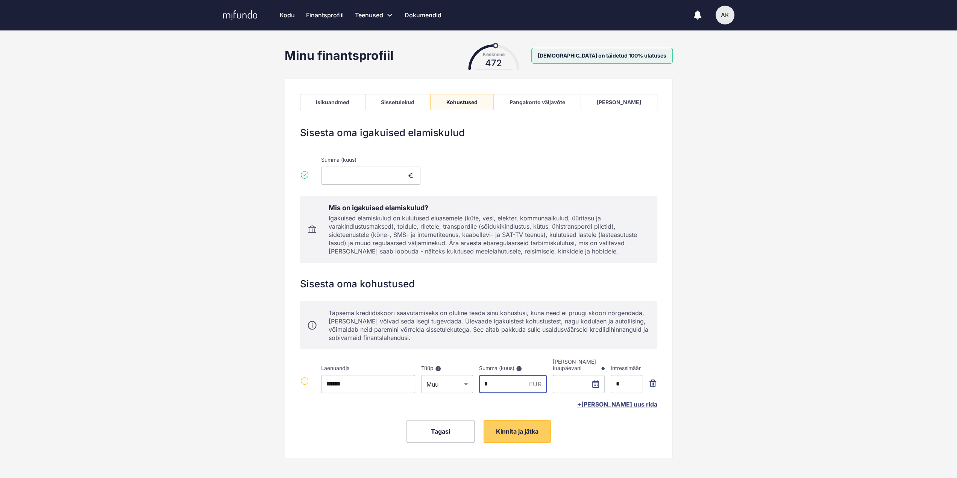
click at [507, 381] on input "*" at bounding box center [502, 384] width 47 height 18
type input "*****"
click at [596, 384] on input "text" at bounding box center [579, 384] width 52 height 18
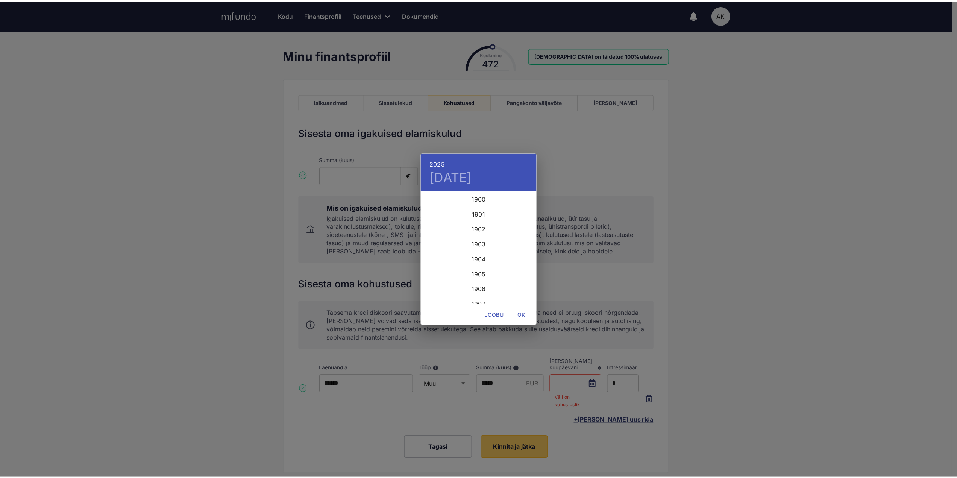
scroll to position [1835, 0]
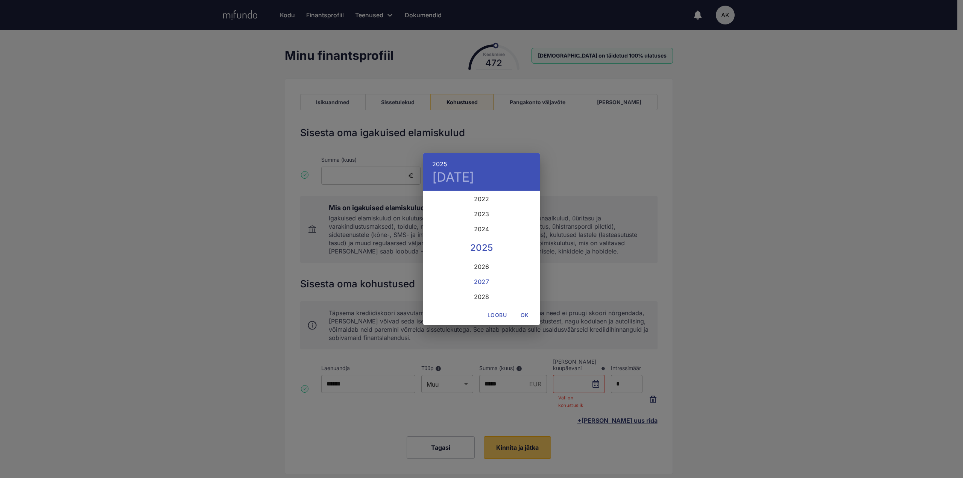
click at [481, 282] on div "2027" at bounding box center [481, 281] width 117 height 15
click at [452, 258] on p "10" at bounding box center [451, 258] width 6 height 8
click at [522, 316] on span "OK" at bounding box center [525, 315] width 18 height 9
type input "**********"
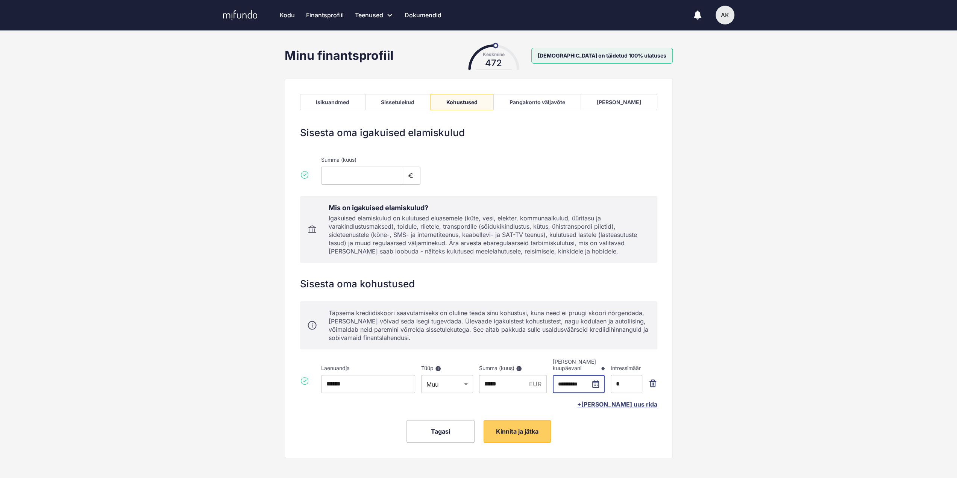
click at [599, 419] on div "Sisesta oma igakuised elamiskulud Summa (kuus) *** ​ Mis on igakuised elamiskul…" at bounding box center [478, 285] width 357 height 316
click at [519, 429] on span "Kinnita ja jätka" at bounding box center [517, 432] width 43 height 8
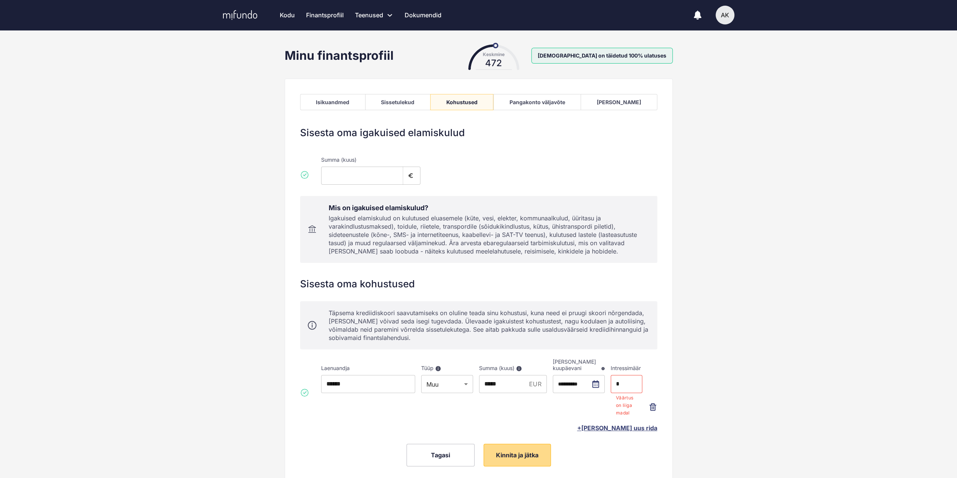
scroll to position [26, 0]
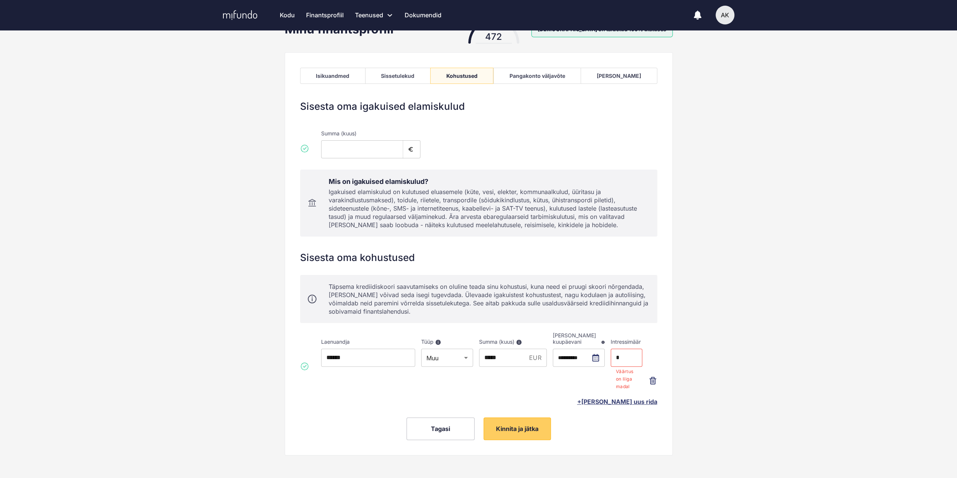
click at [621, 354] on input "*" at bounding box center [627, 358] width 32 height 18
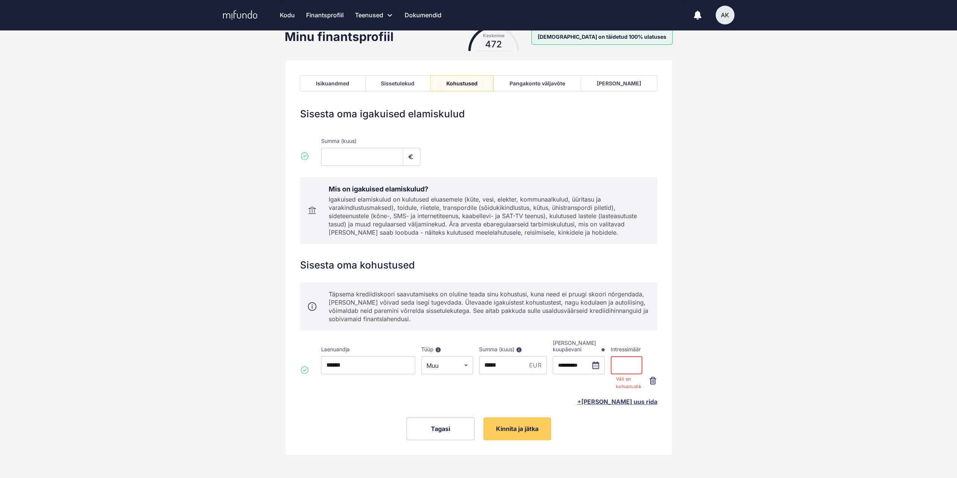
scroll to position [3, 0]
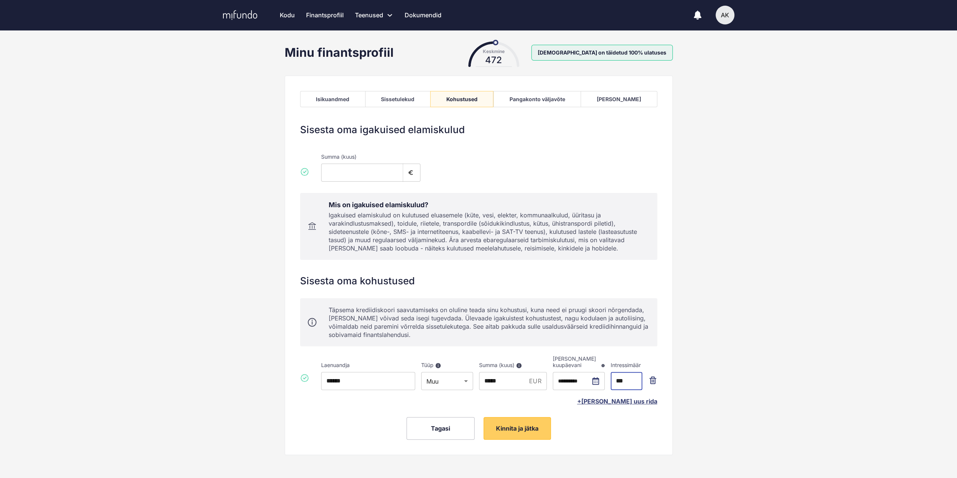
type input "***"
click at [625, 436] on div "Tagasi Kinnita ja jätka" at bounding box center [478, 428] width 357 height 23
click at [516, 429] on span "Kinnita ja jätka" at bounding box center [517, 429] width 43 height 8
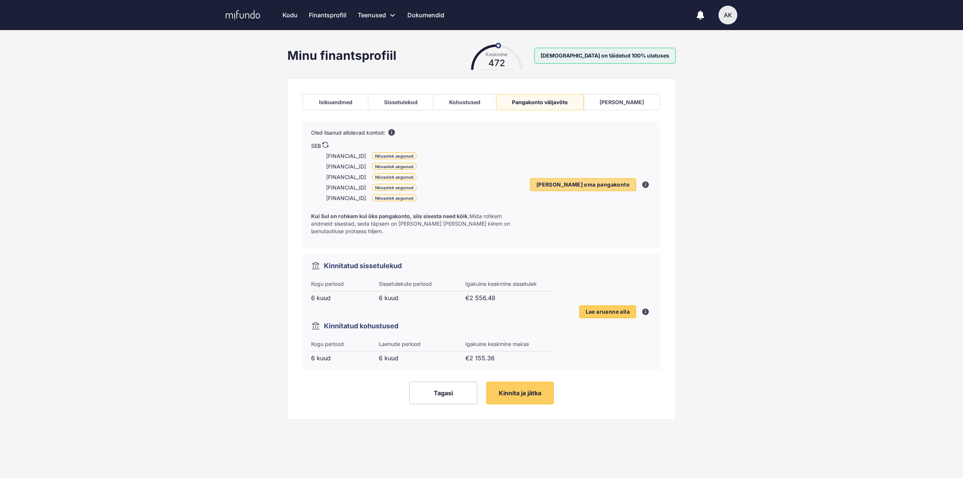
click at [589, 181] on span "Lisa oma pangakonto" at bounding box center [582, 184] width 93 height 7
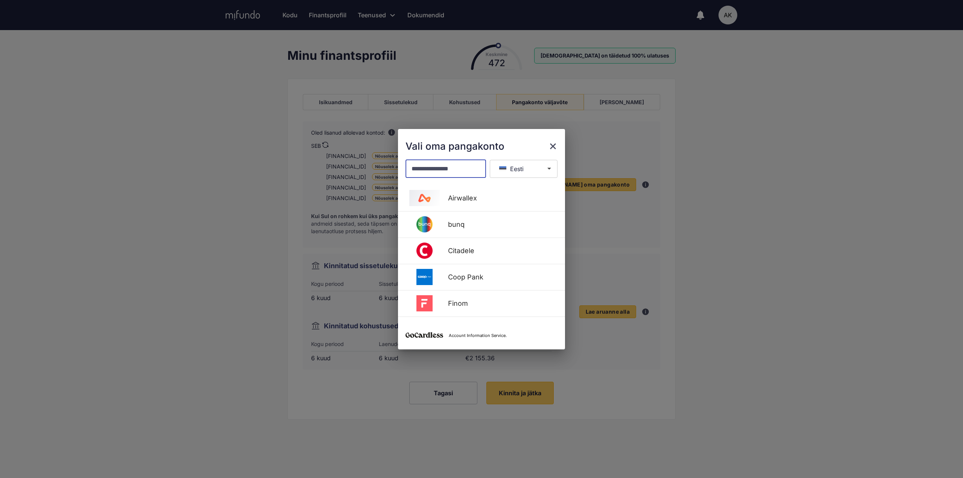
click at [442, 171] on input "text" at bounding box center [445, 169] width 80 height 18
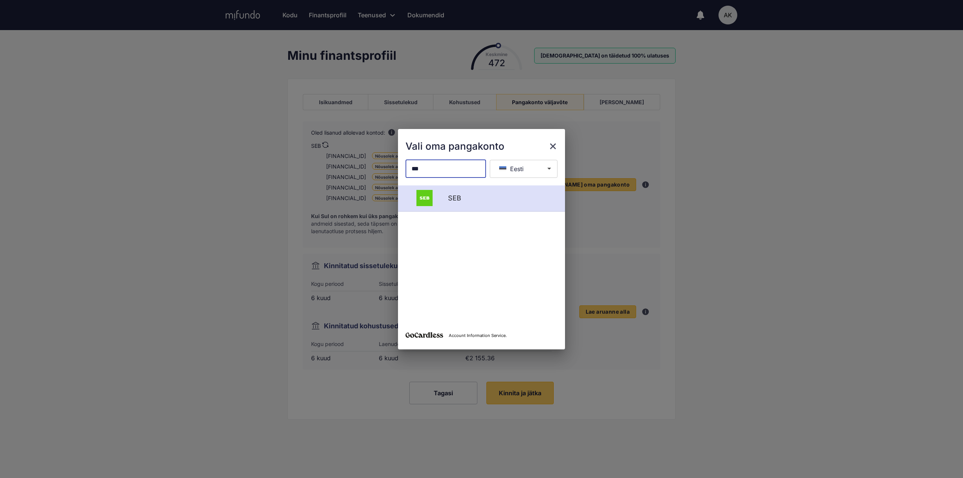
type input "***"
click at [459, 194] on div "SEB" at bounding box center [500, 198] width 114 height 8
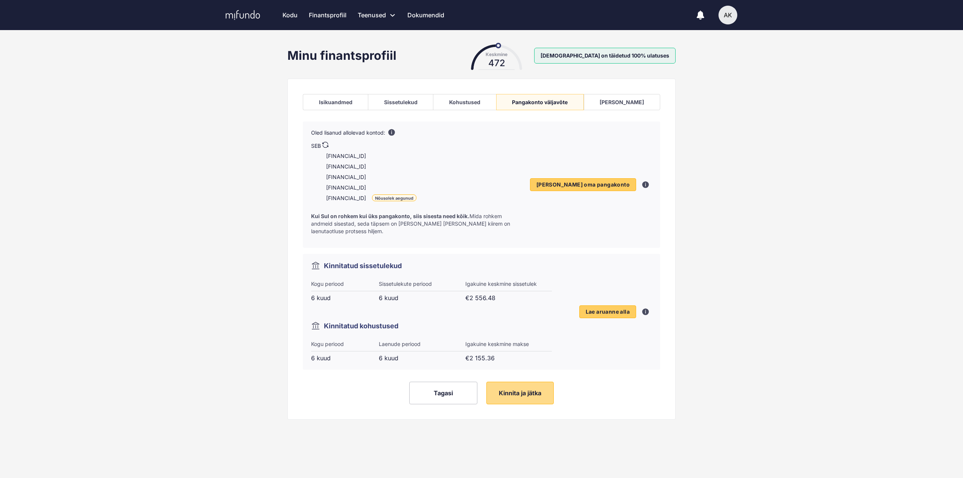
click at [528, 389] on span "Kinnita ja jätka" at bounding box center [520, 393] width 43 height 8
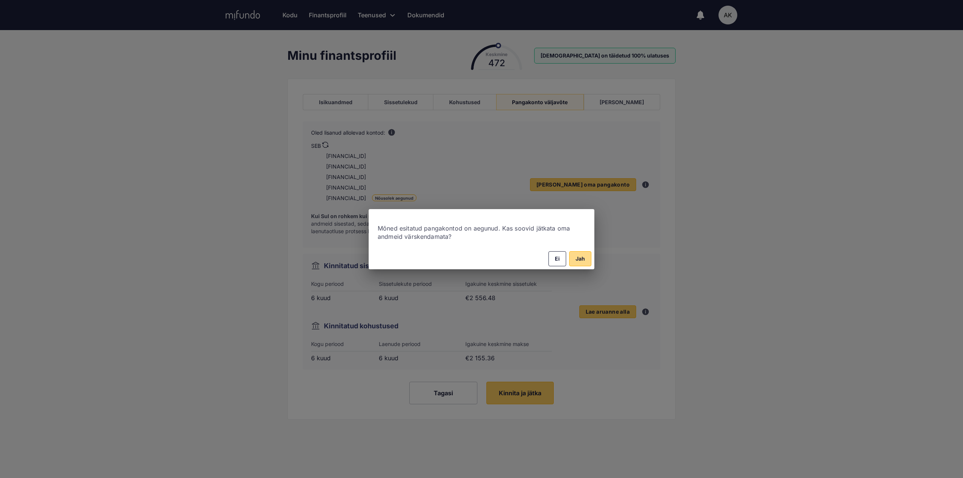
click at [585, 257] on button "Jah" at bounding box center [580, 258] width 22 height 15
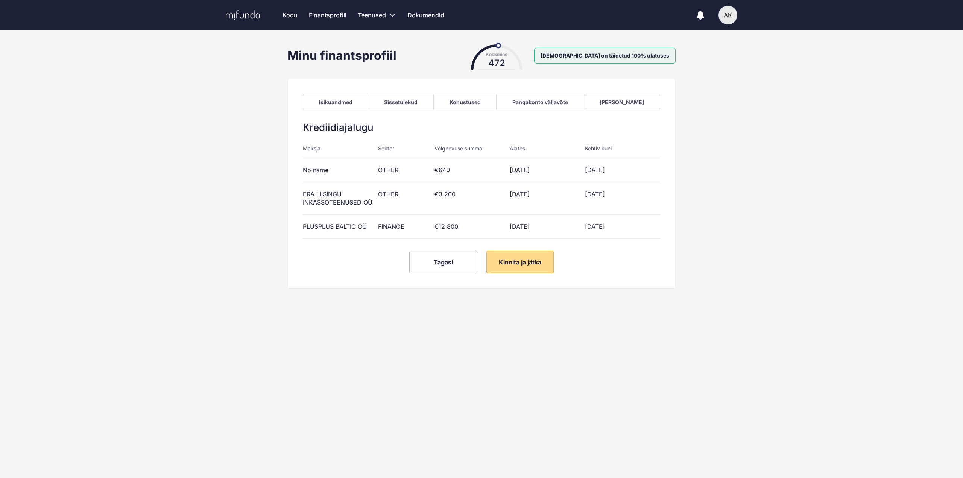
click at [528, 260] on span "Kinnita ja jätka" at bounding box center [520, 262] width 43 height 8
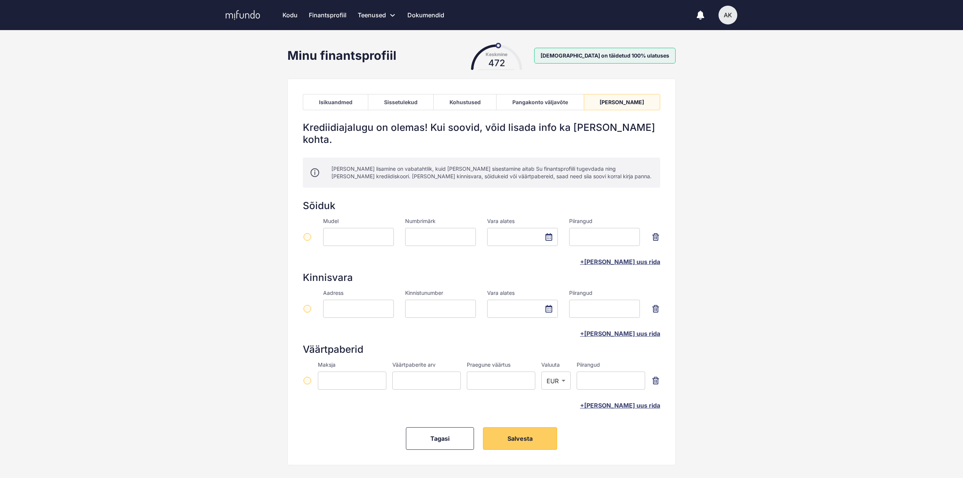
click at [656, 233] on icon "button" at bounding box center [655, 237] width 7 height 8
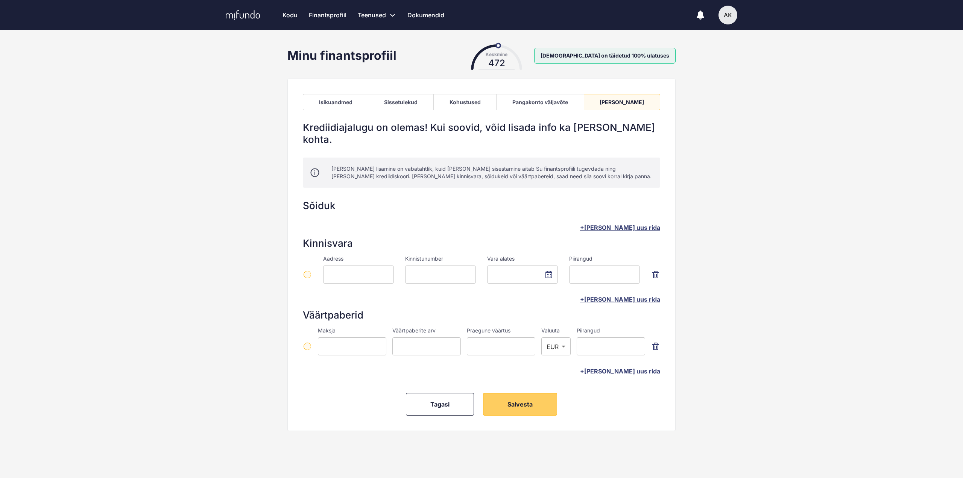
click at [657, 271] on icon "button" at bounding box center [655, 275] width 7 height 8
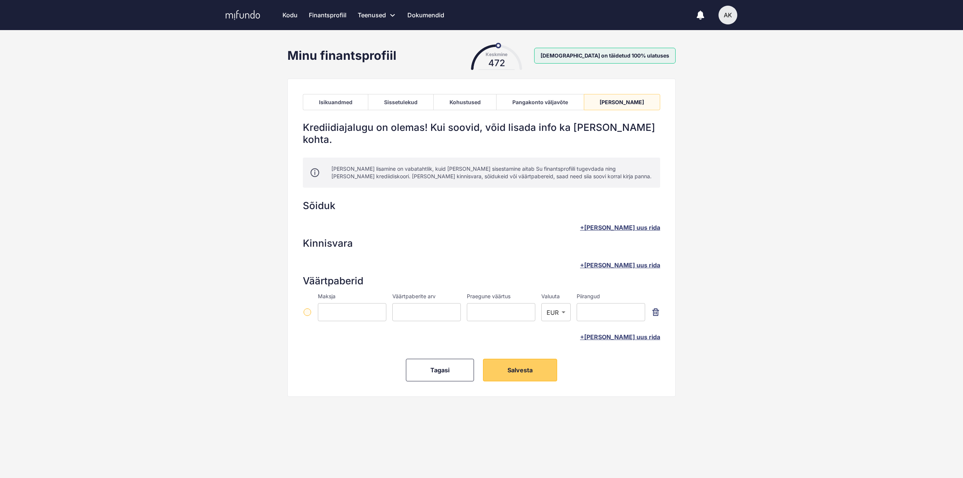
click at [657, 311] on icon "button" at bounding box center [655, 312] width 2 height 3
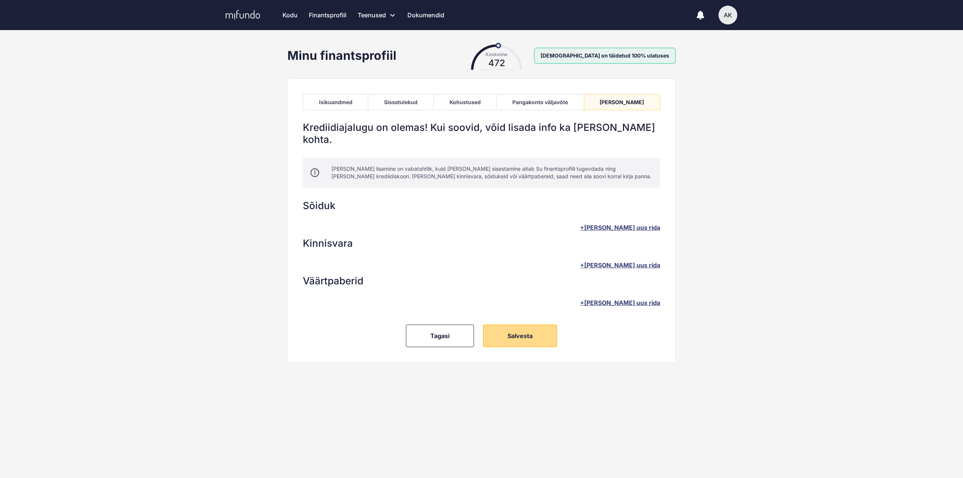
click at [521, 332] on span "Salvesta" at bounding box center [519, 336] width 25 height 8
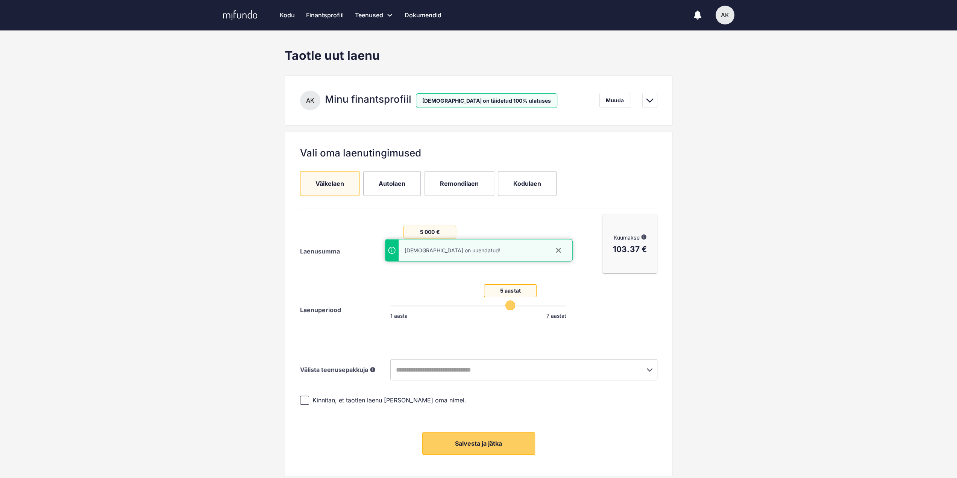
scroll to position [27, 0]
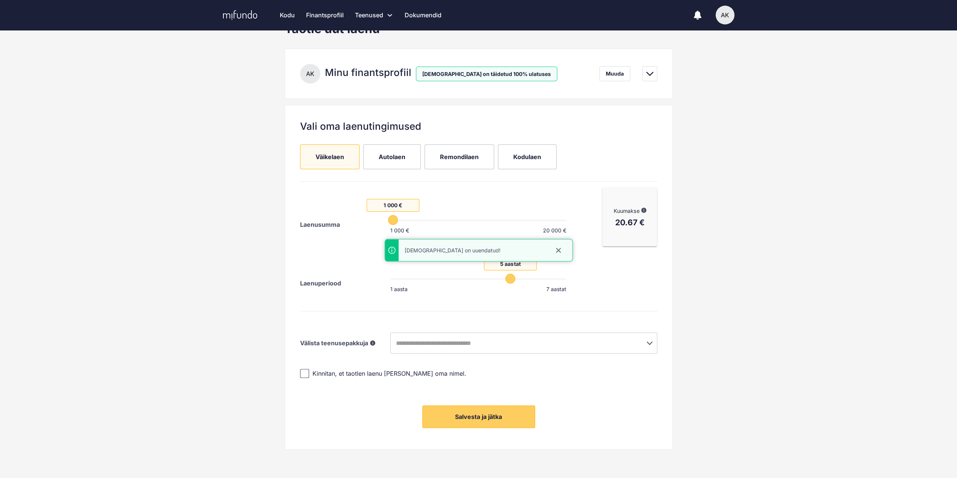
drag, startPoint x: 428, startPoint y: 217, endPoint x: 375, endPoint y: 217, distance: 53.0
click at [388, 217] on span "1 000 €" at bounding box center [393, 220] width 10 height 10
click at [557, 250] on icon "close" at bounding box center [558, 250] width 5 height 5
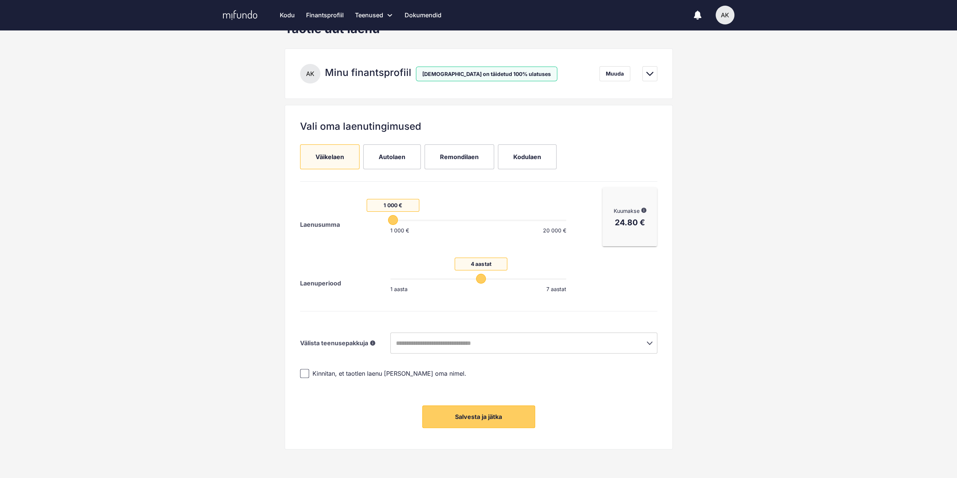
drag, startPoint x: 509, startPoint y: 278, endPoint x: 478, endPoint y: 277, distance: 30.5
click at [478, 277] on span "4 aastat" at bounding box center [481, 279] width 10 height 10
click at [317, 370] on span "Kinnitan, et taotlen laenu endale ja oma nimel." at bounding box center [390, 373] width 154 height 8
click at [485, 418] on span "Salvesta ja jätka" at bounding box center [478, 417] width 47 height 8
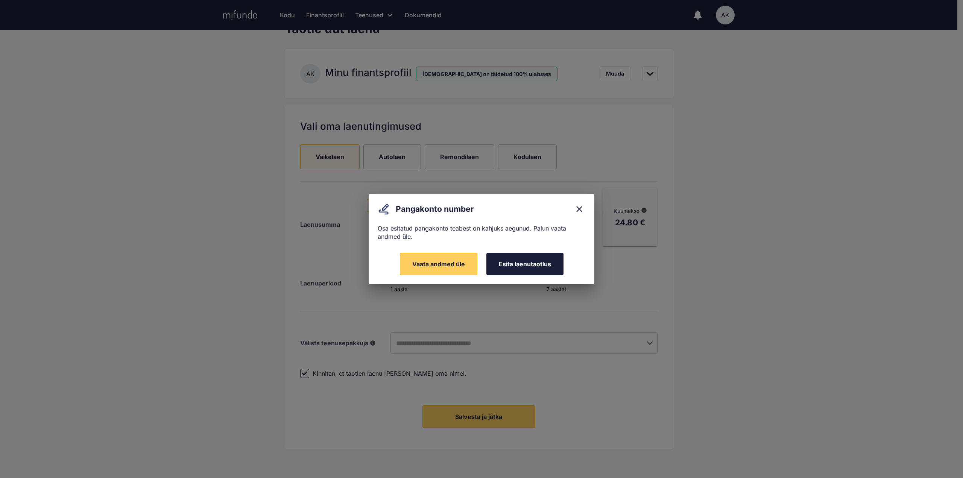
click at [507, 267] on span "Esita laenutaotlus" at bounding box center [525, 264] width 52 height 8
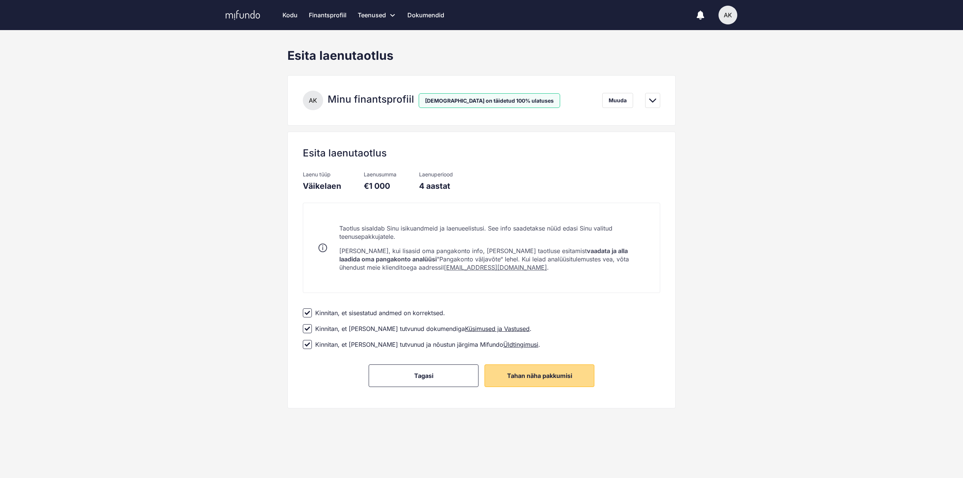
click at [550, 379] on button "Tahan näha pakkumisi" at bounding box center [539, 375] width 110 height 23
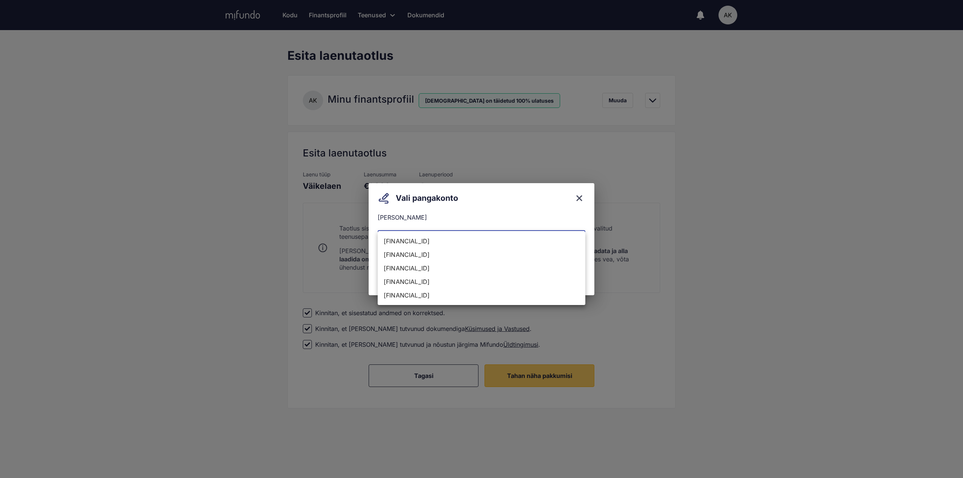
click at [468, 243] on body "Kodu Finantsprofiil Teenused Taotle uut laenu Refinantseeri oma laenud Laenupak…" at bounding box center [481, 239] width 963 height 478
click at [449, 267] on li "EE171010010768287019" at bounding box center [482, 268] width 208 height 14
type input "**********"
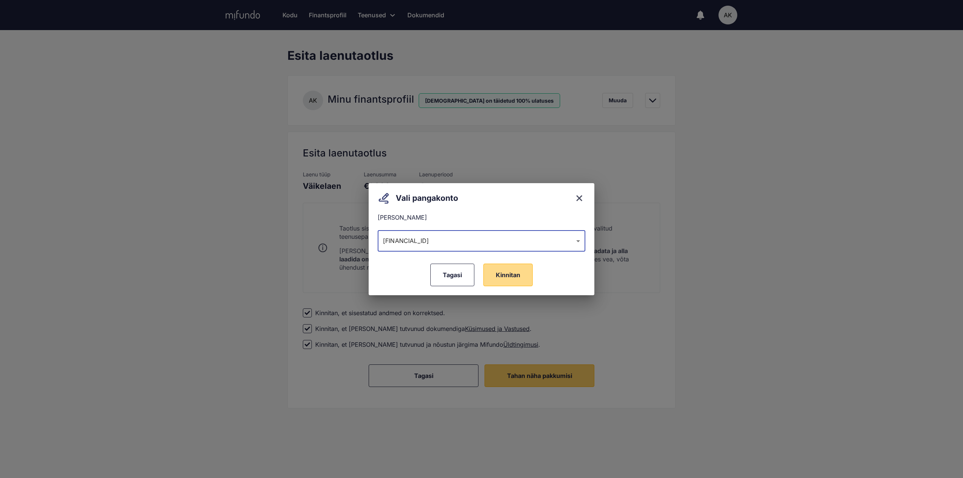
click at [509, 278] on span "Kinnitan" at bounding box center [508, 275] width 24 height 8
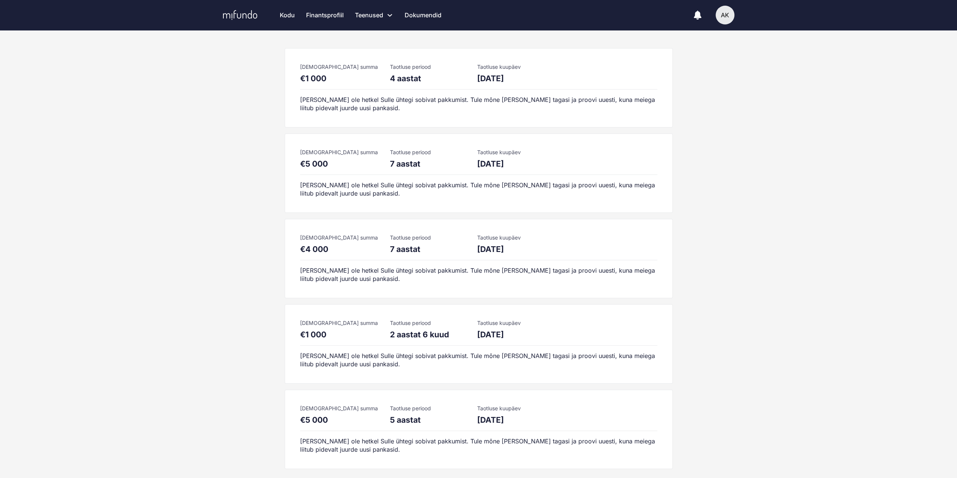
click at [727, 14] on div "AK" at bounding box center [725, 15] width 19 height 19
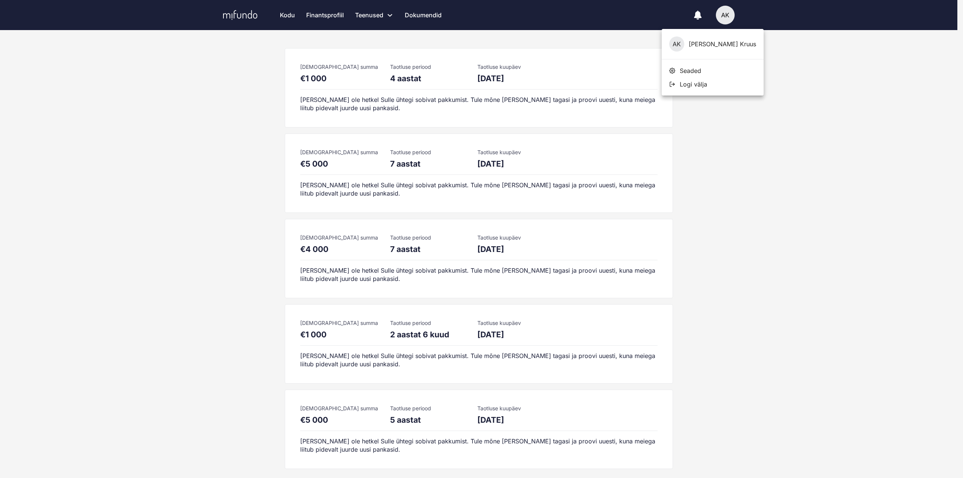
click at [286, 14] on div at bounding box center [481, 239] width 963 height 478
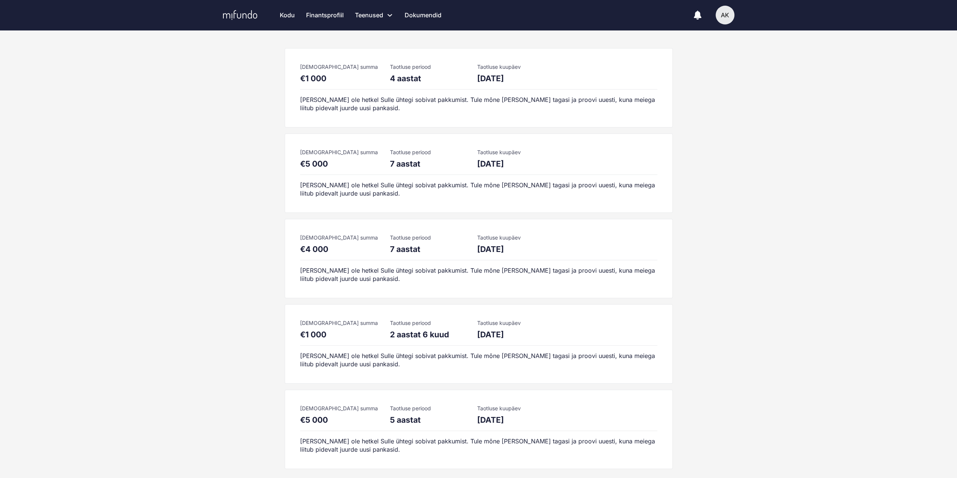
click at [286, 15] on link "Kodu" at bounding box center [287, 15] width 15 height 30
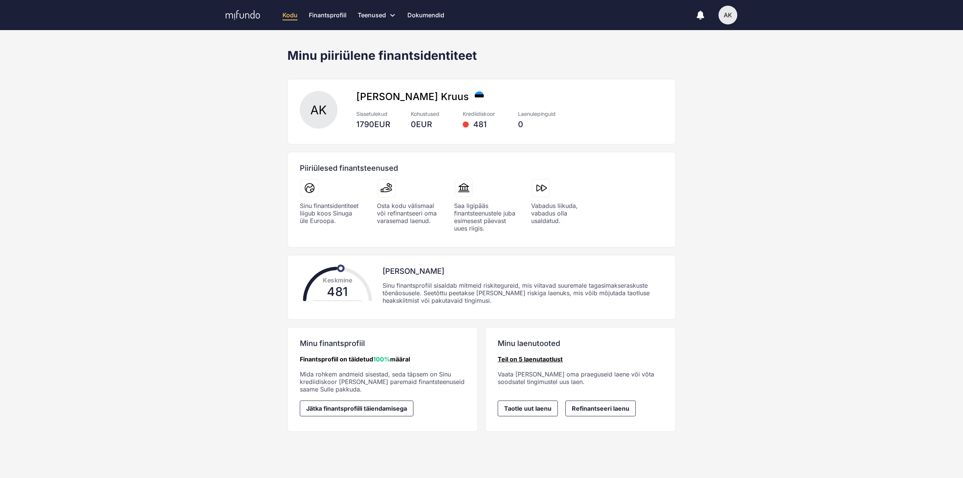
click at [514, 355] on link "Teil on 5 laenutaotlust" at bounding box center [530, 359] width 65 height 8
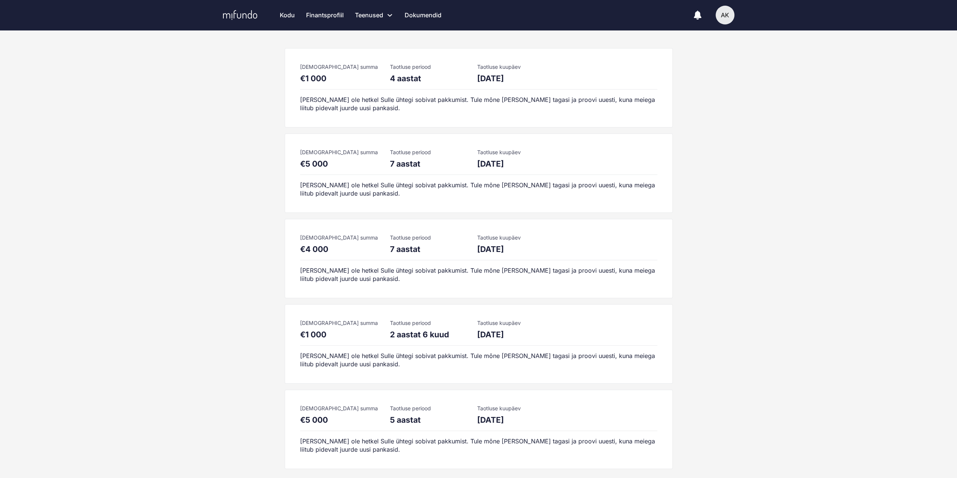
click at [724, 14] on div "AK" at bounding box center [725, 15] width 19 height 19
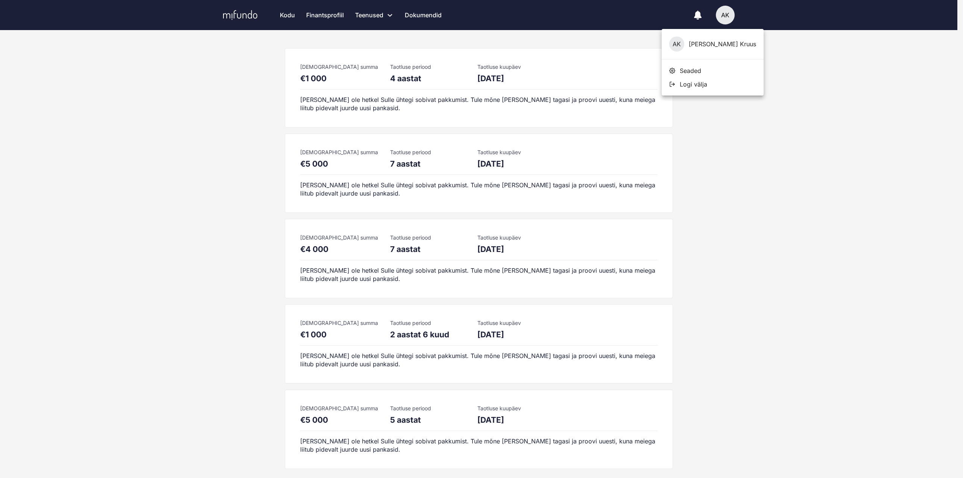
click at [700, 87] on span "Logi välja" at bounding box center [693, 84] width 27 height 8
